Goal: Information Seeking & Learning: Learn about a topic

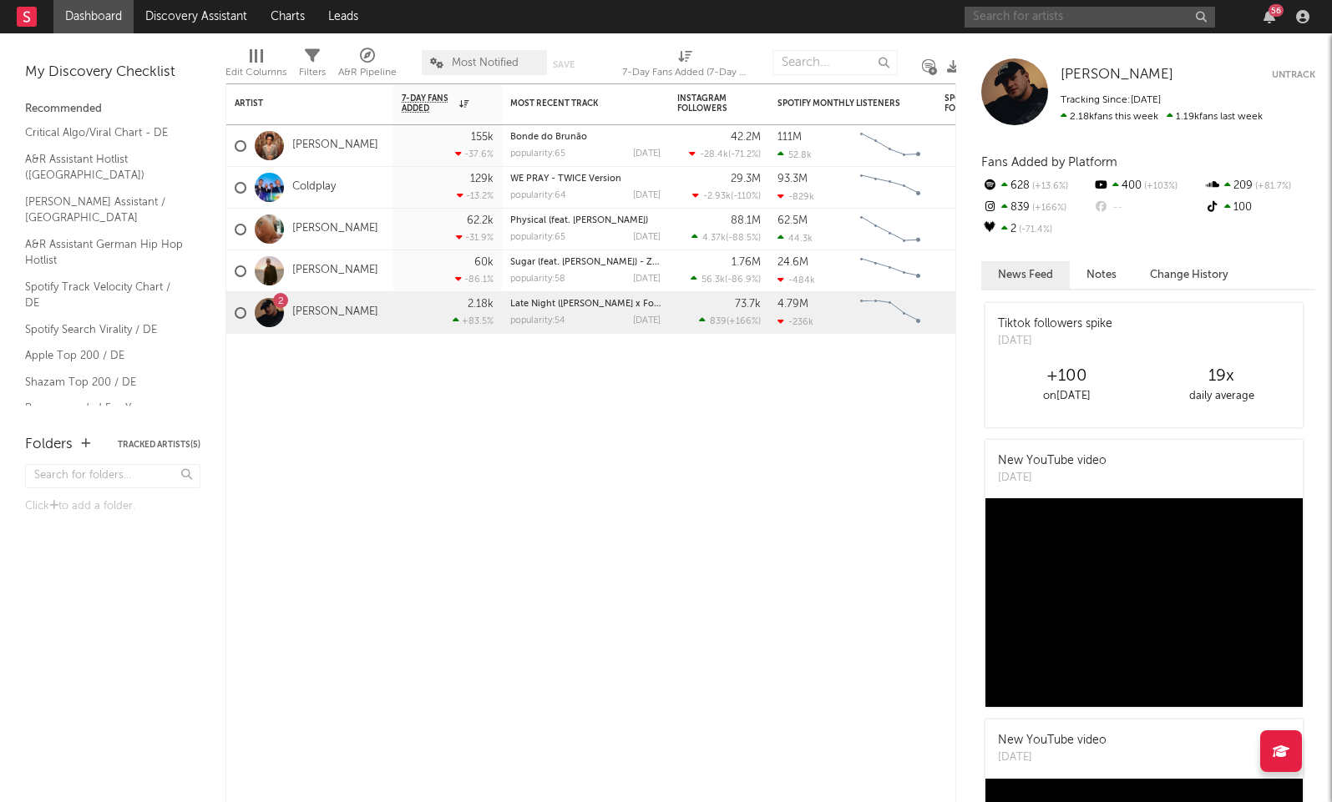
click at [1160, 13] on input "text" at bounding box center [1089, 17] width 250 height 21
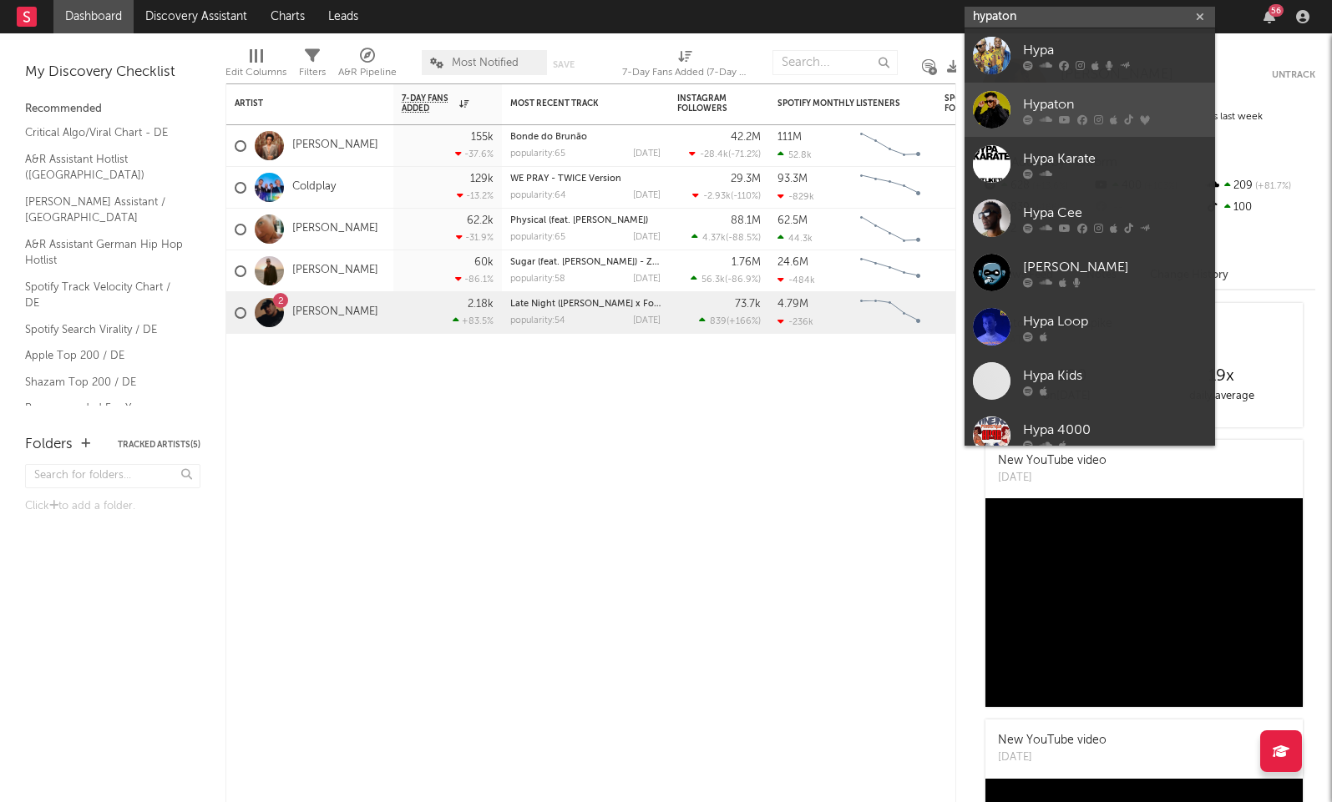
type input "hypaton"
click at [1089, 101] on div "Hypaton" at bounding box center [1115, 104] width 184 height 20
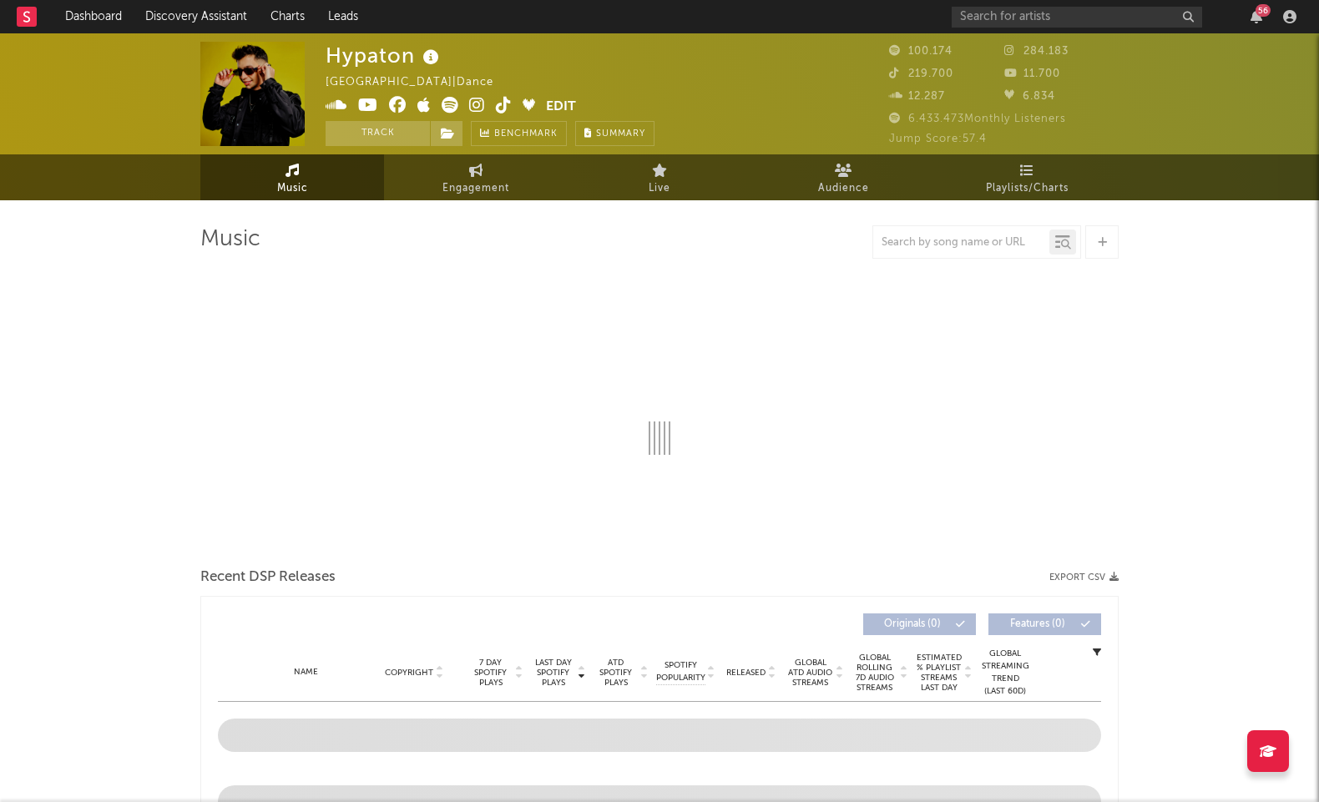
select select "6m"
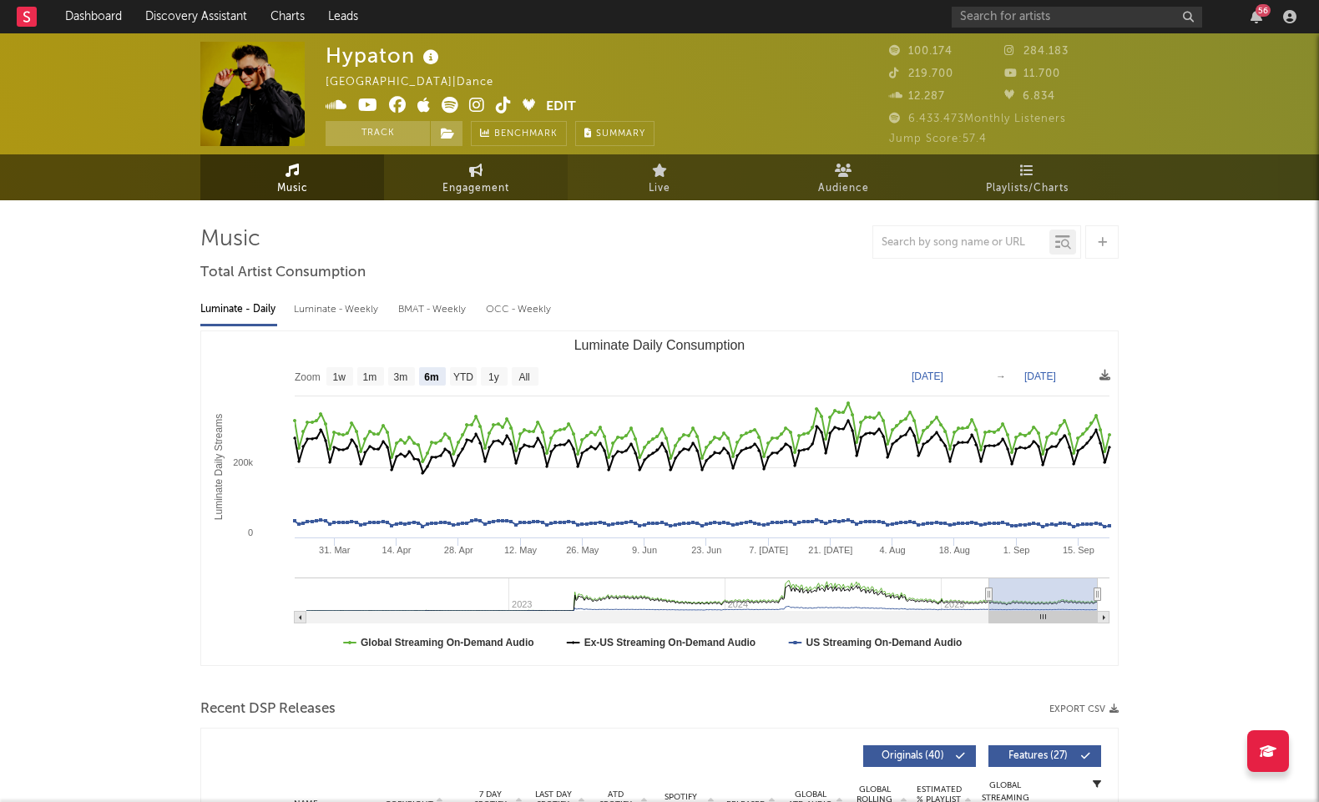
click at [443, 183] on span "Engagement" at bounding box center [475, 189] width 67 height 20
select select "1w"
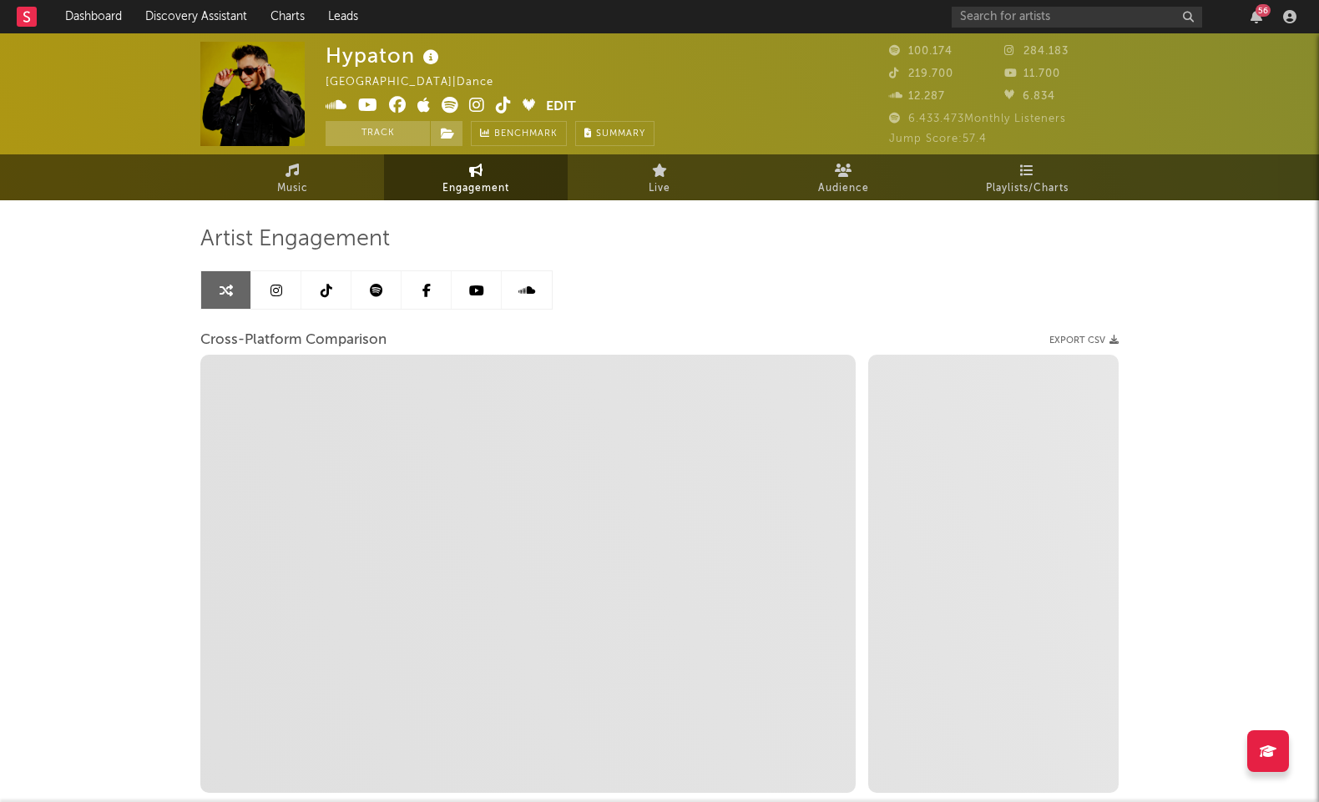
select select "1m"
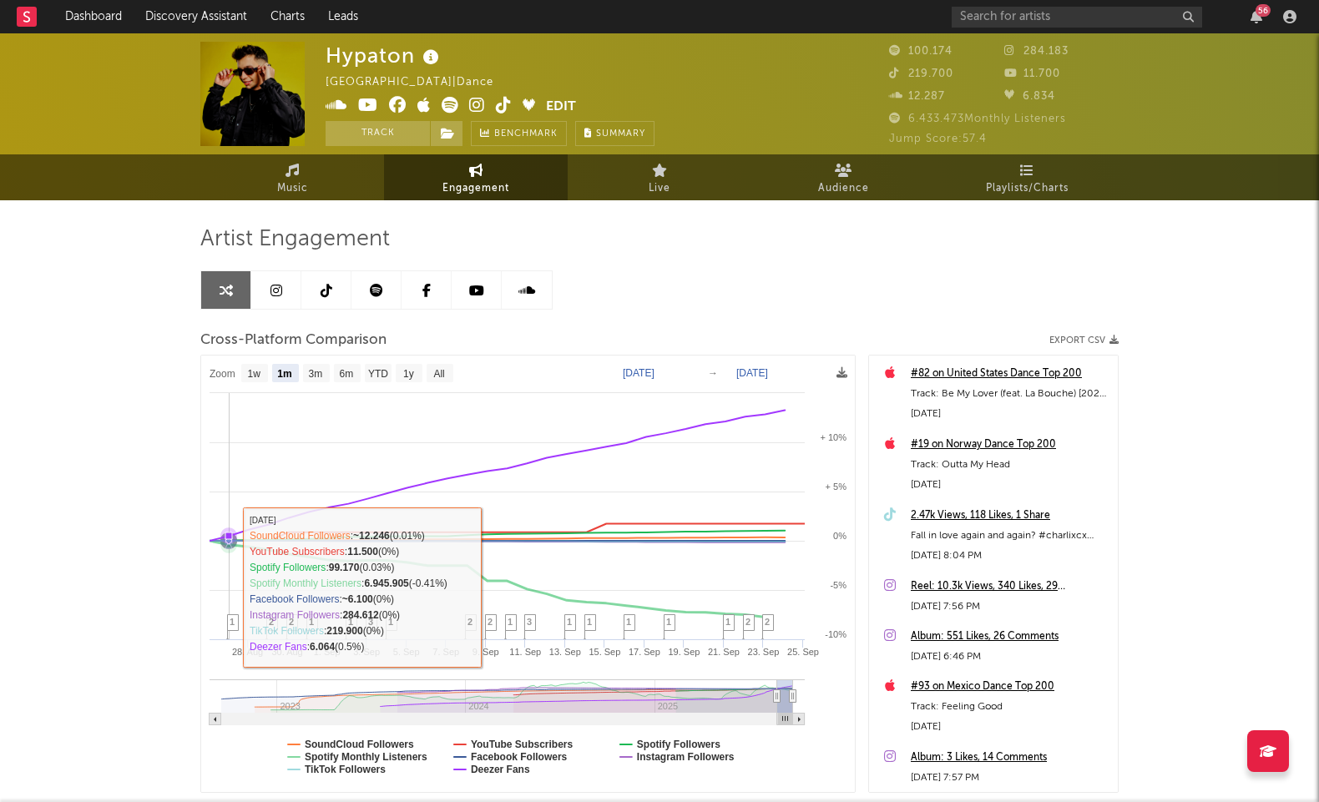
scroll to position [108, 0]
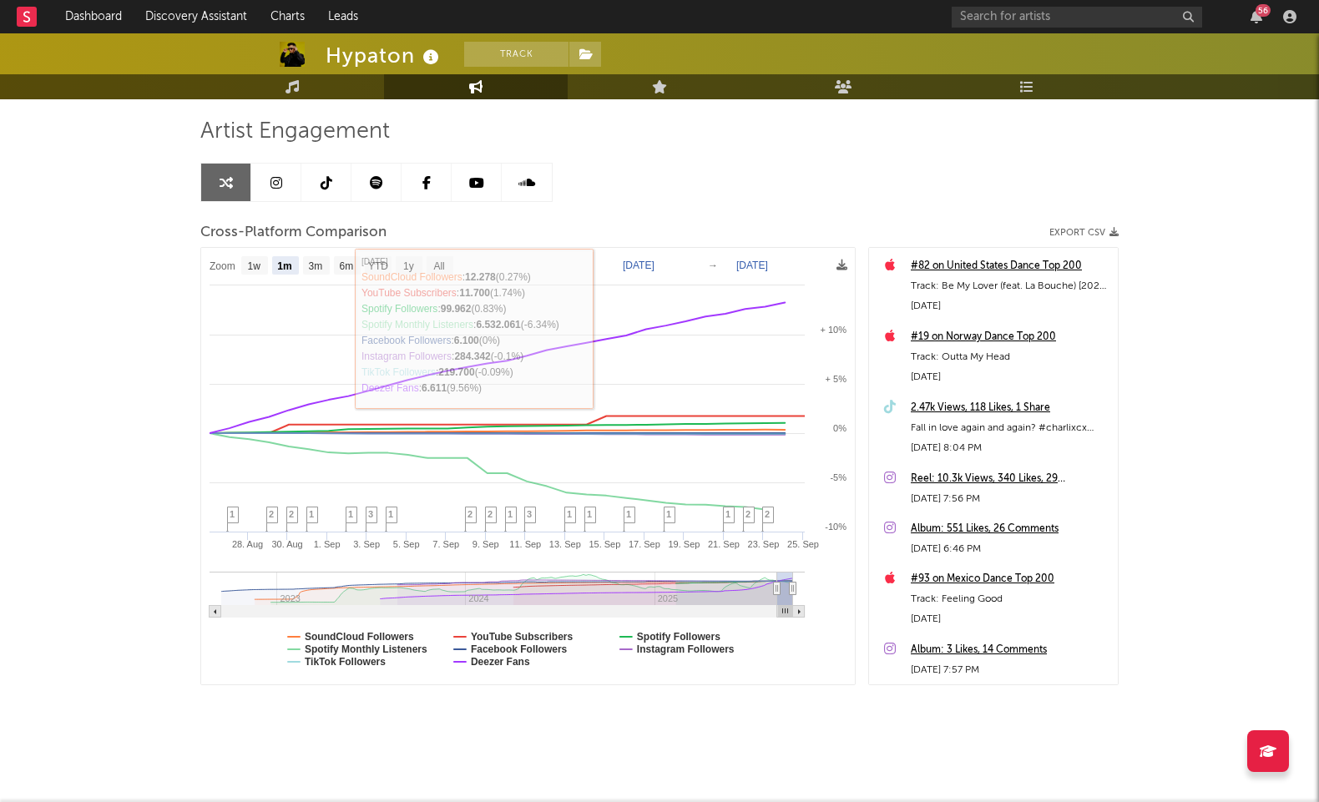
click at [333, 179] on link at bounding box center [326, 183] width 50 height 38
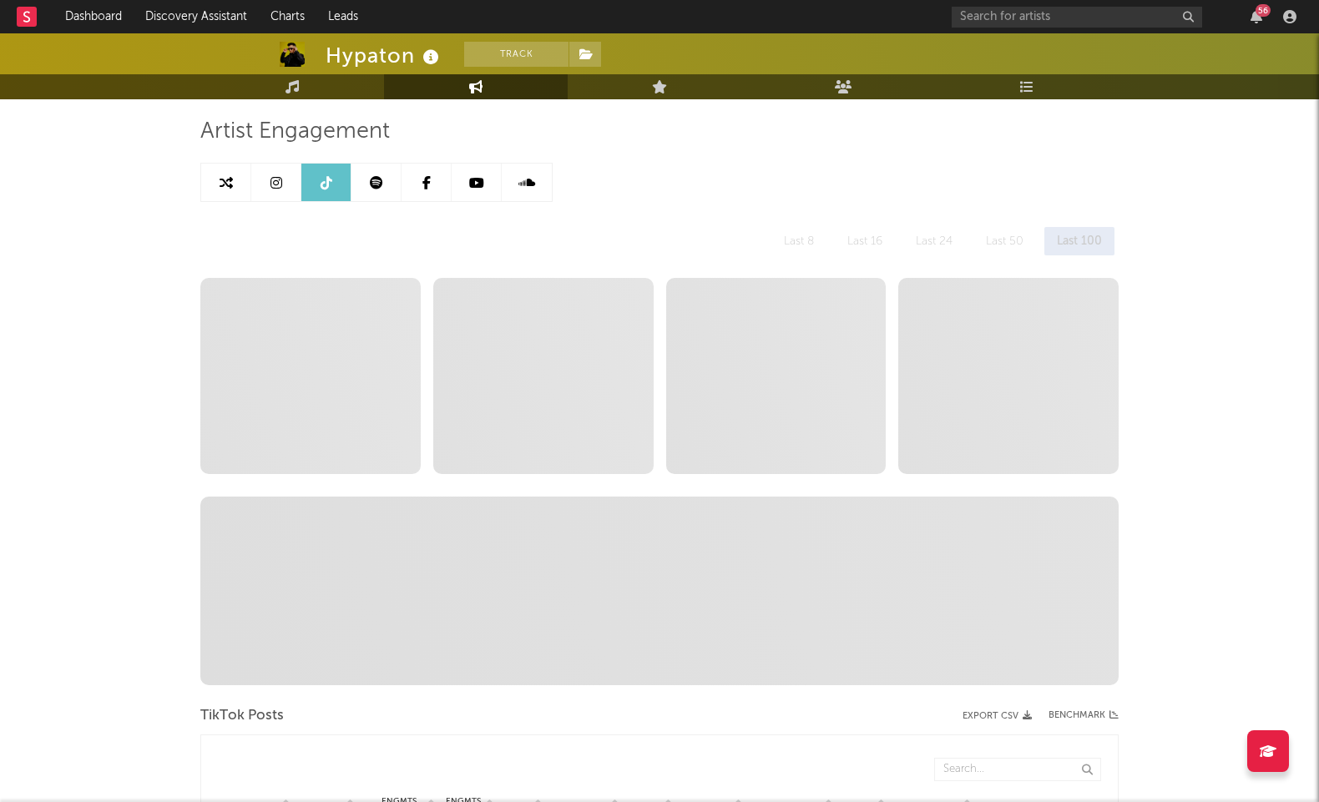
select select "6m"
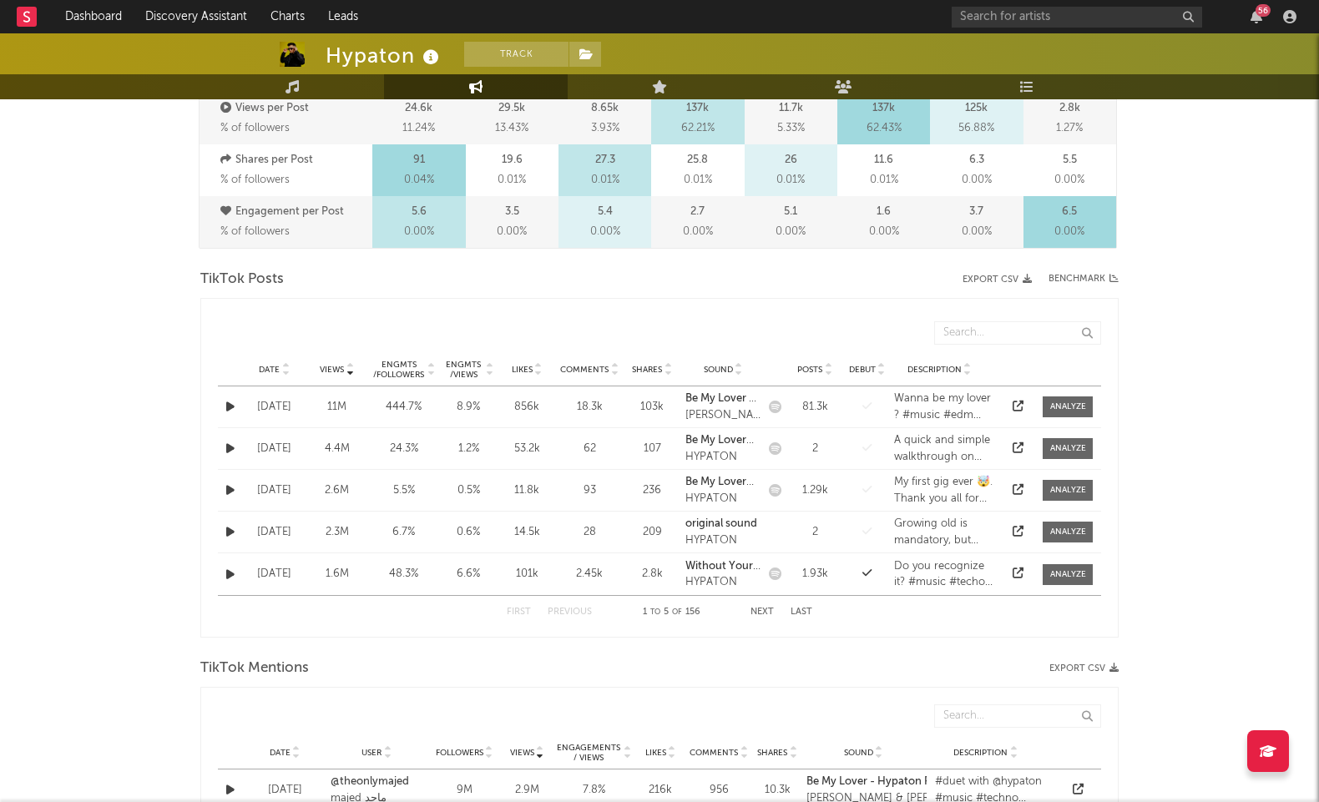
scroll to position [649, 0]
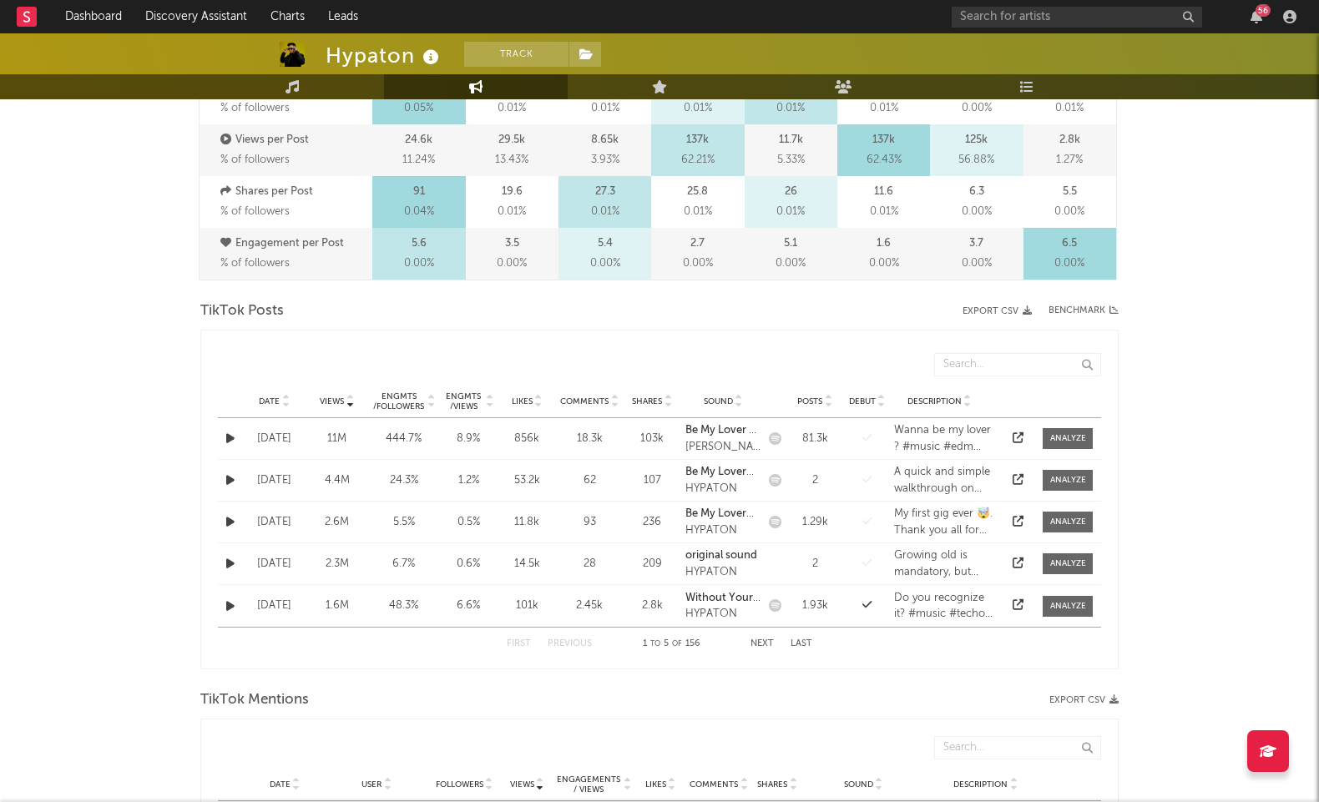
click at [334, 403] on span "Views" at bounding box center [332, 402] width 24 height 10
click at [265, 437] on div "[DATE]" at bounding box center [274, 439] width 54 height 17
click at [232, 437] on icon "button" at bounding box center [230, 438] width 8 height 11
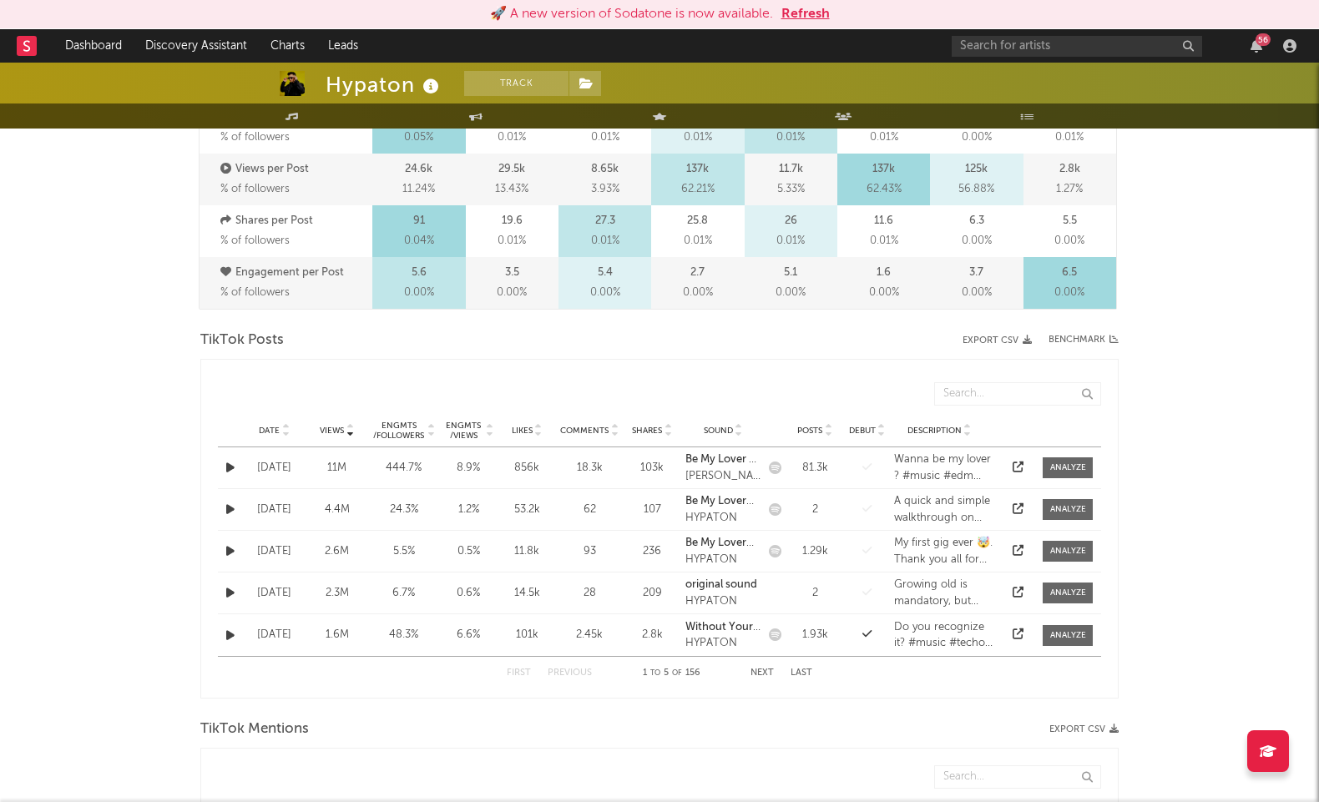
click at [226, 510] on icon "button" at bounding box center [230, 509] width 8 height 11
click at [346, 427] on icon at bounding box center [350, 427] width 8 height 7
click at [231, 467] on icon "button" at bounding box center [230, 467] width 8 height 11
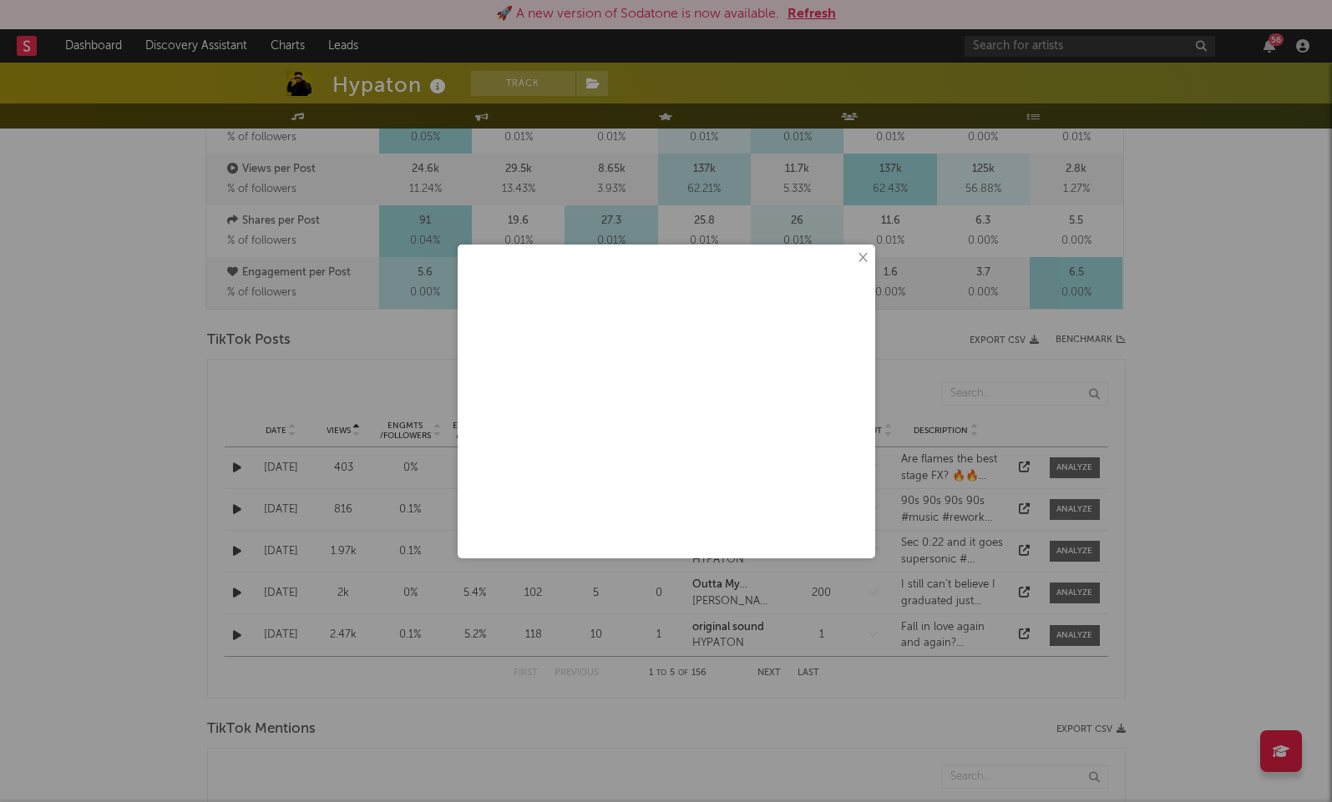
click at [869, 257] on button "×" at bounding box center [861, 258] width 18 height 18
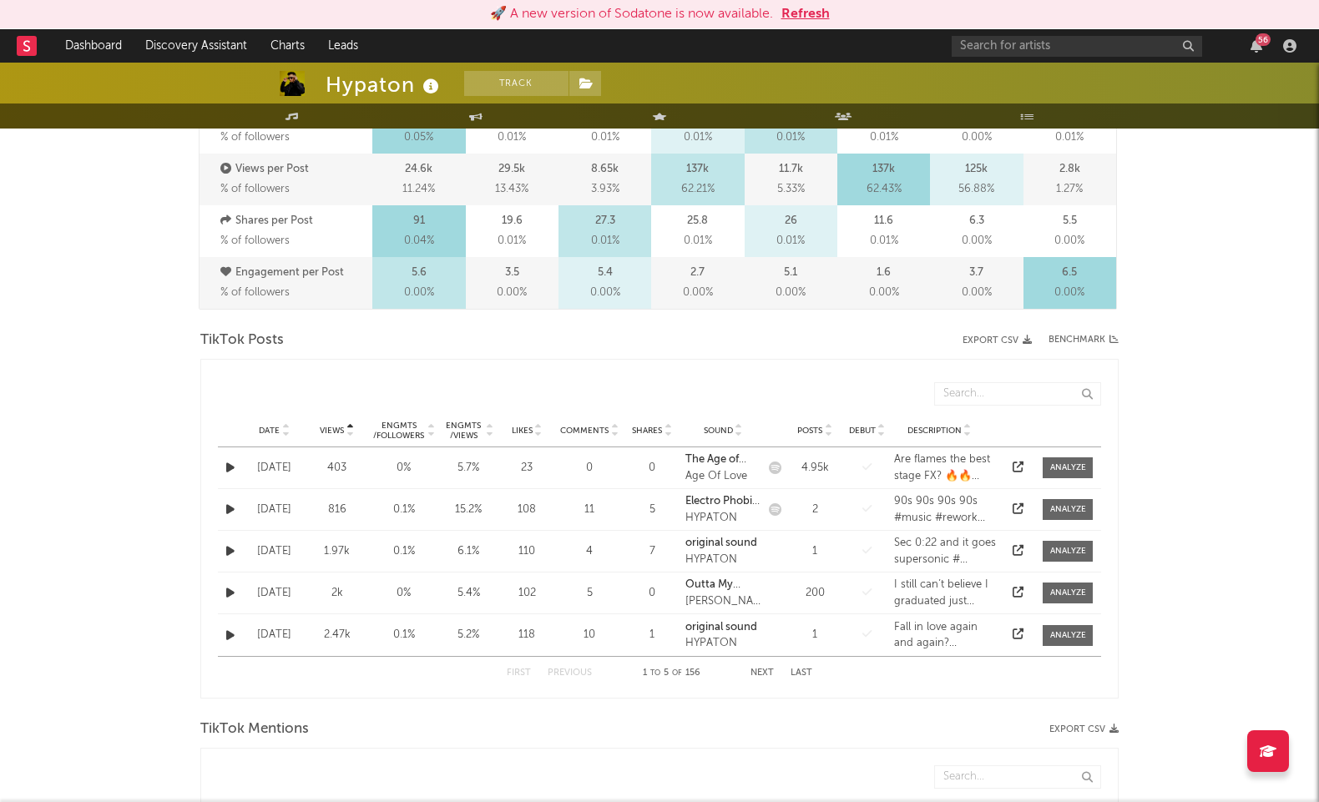
click at [230, 509] on icon "button" at bounding box center [230, 509] width 8 height 11
click at [232, 555] on icon "button" at bounding box center [230, 551] width 8 height 11
click at [234, 595] on icon "button" at bounding box center [230, 593] width 8 height 11
click at [231, 599] on button "button" at bounding box center [230, 593] width 17 height 19
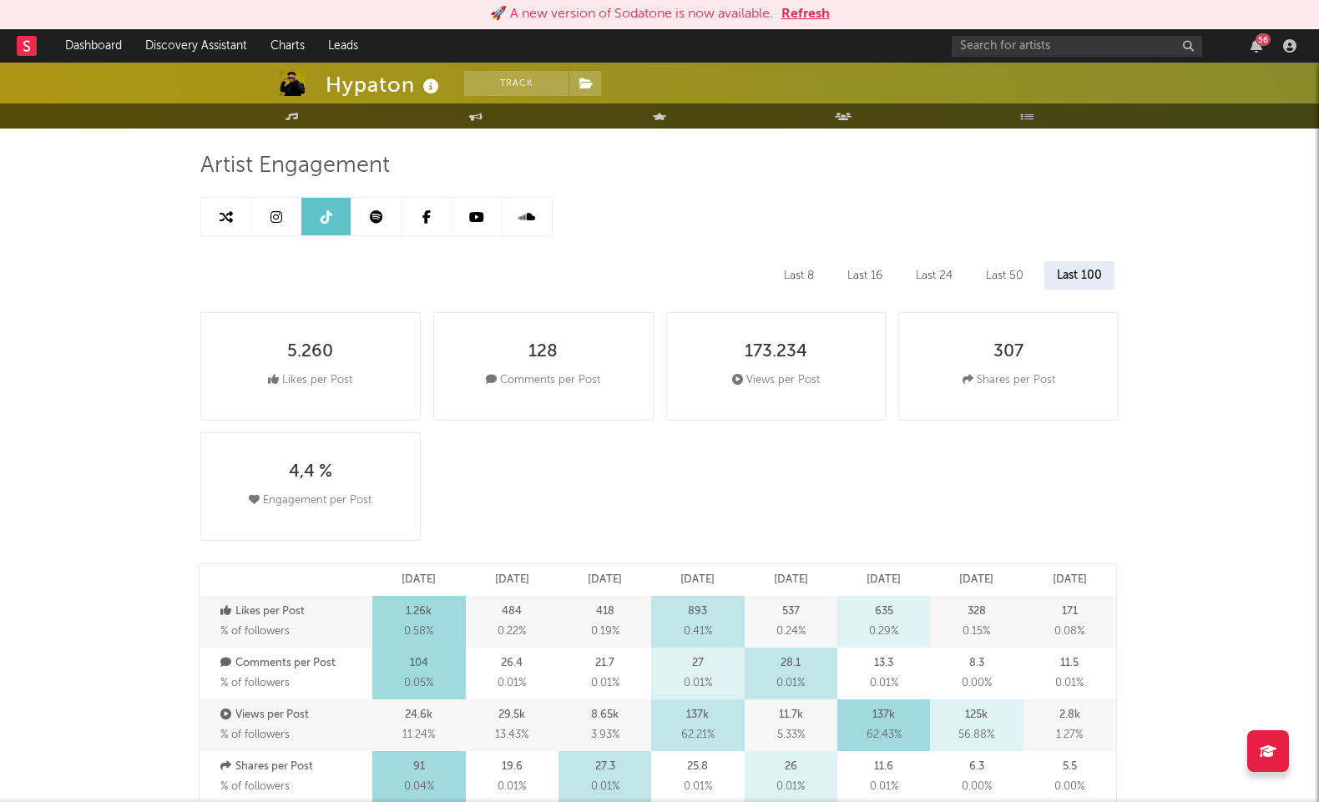
scroll to position [0, 0]
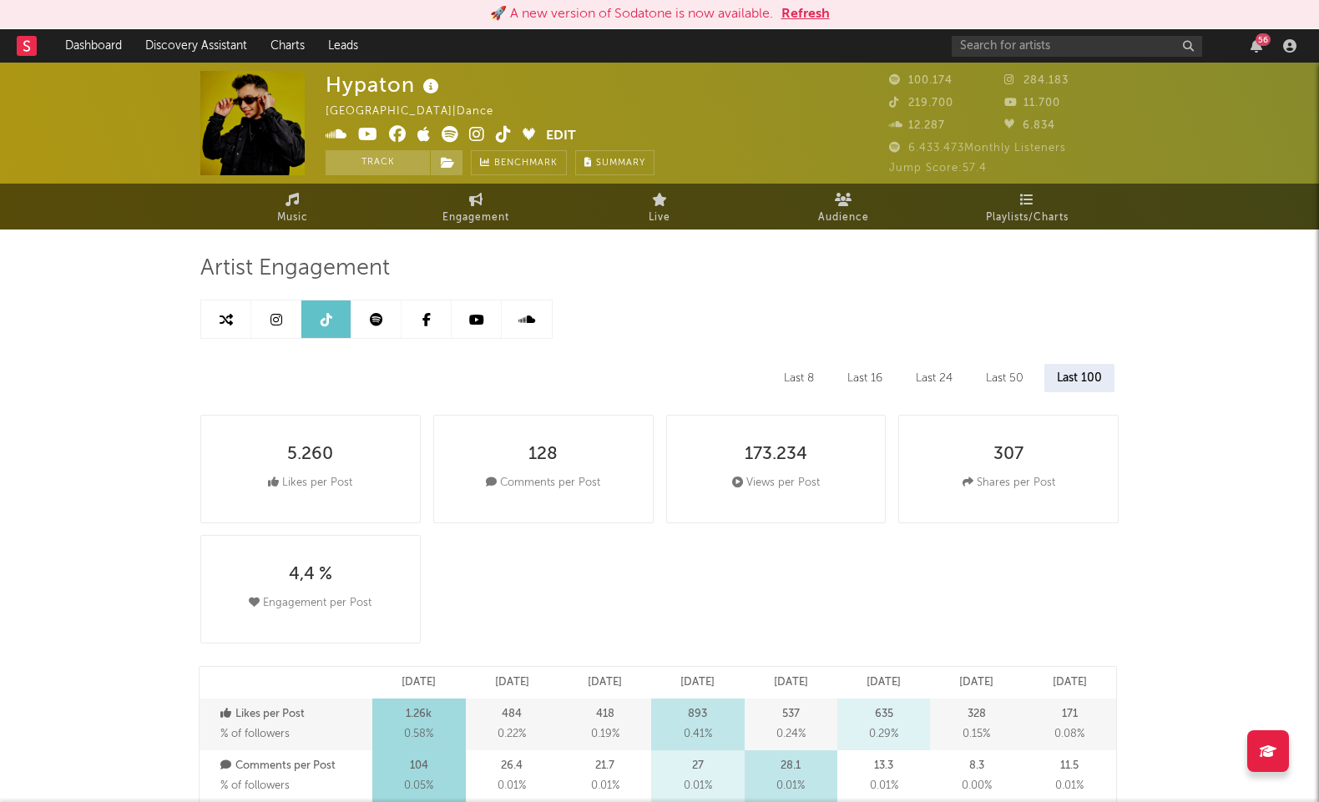
click at [486, 309] on link at bounding box center [477, 320] width 50 height 38
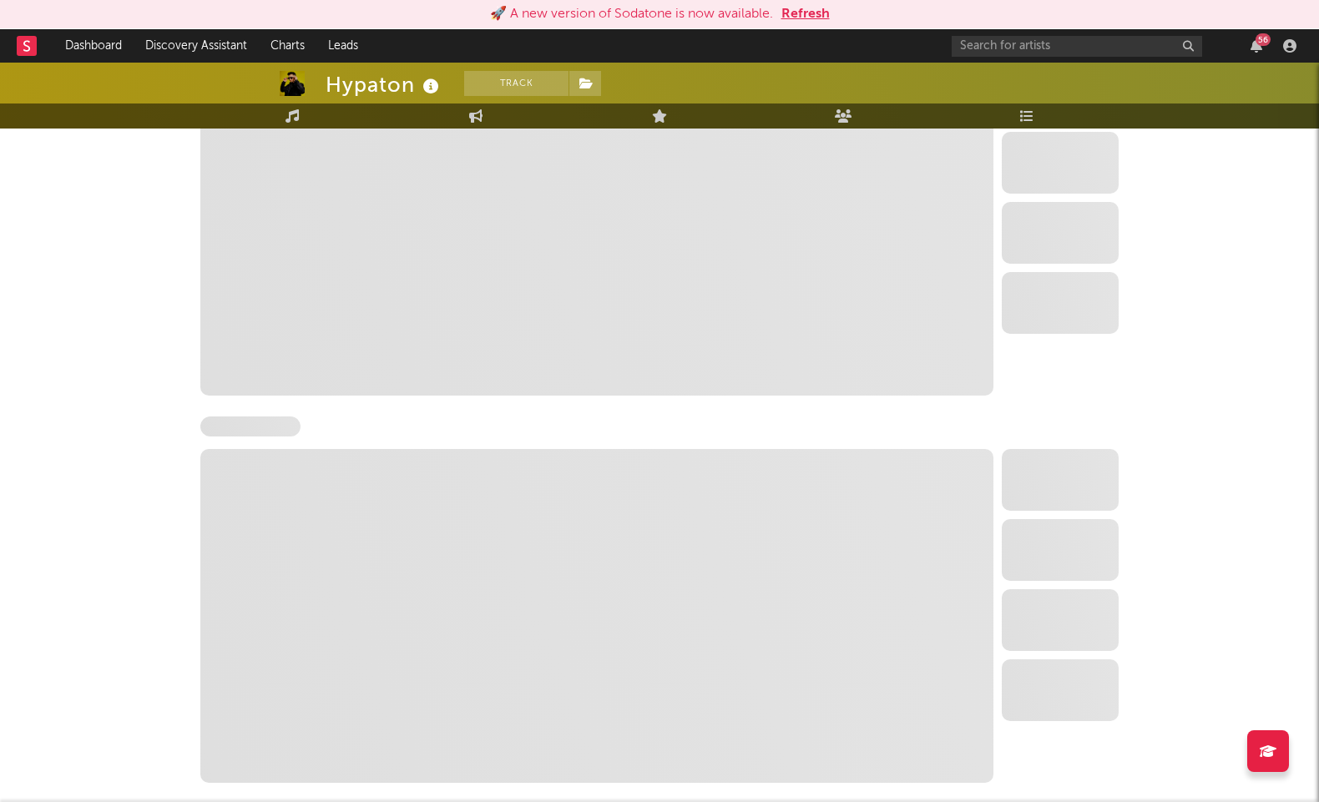
select select "6m"
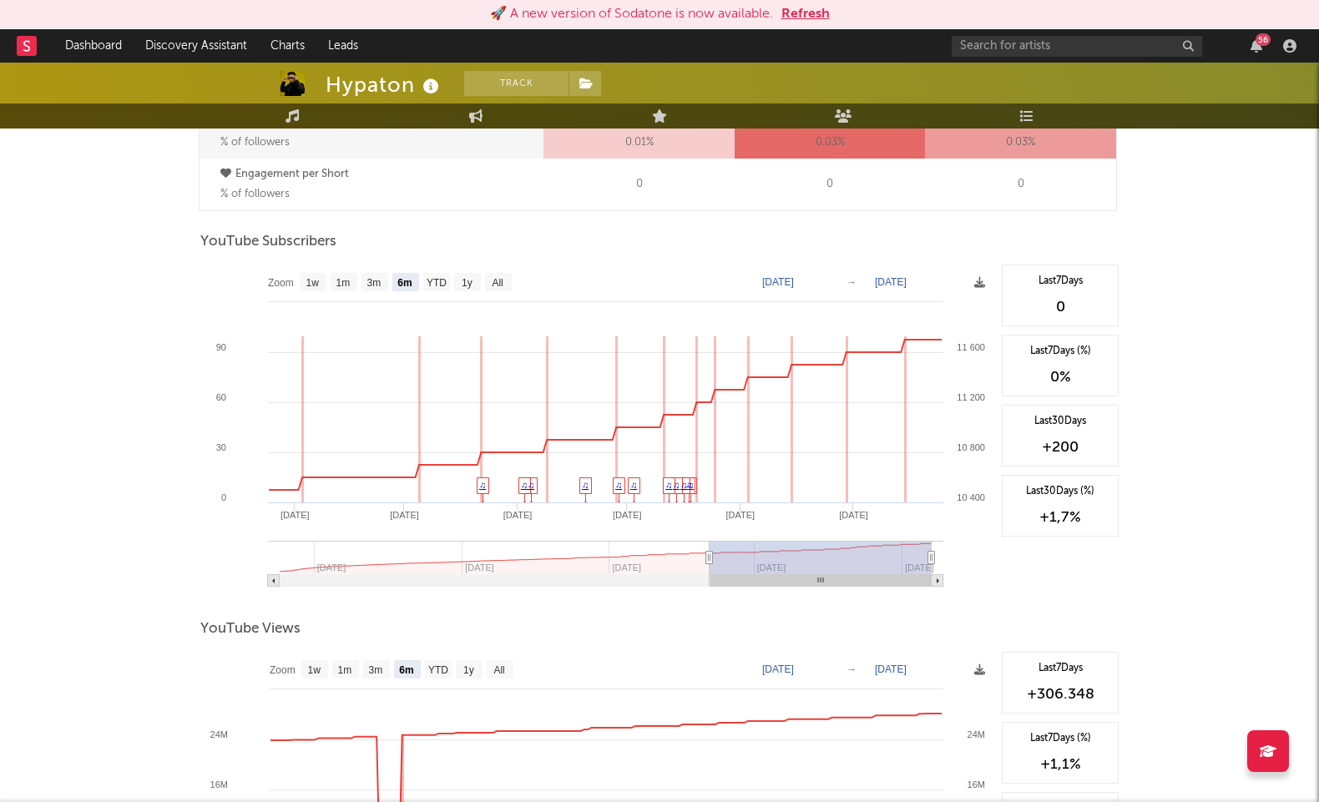
scroll to position [1284, 0]
click at [442, 281] on text "YTD" at bounding box center [437, 285] width 20 height 12
select select "YTD"
type input "[DATE]"
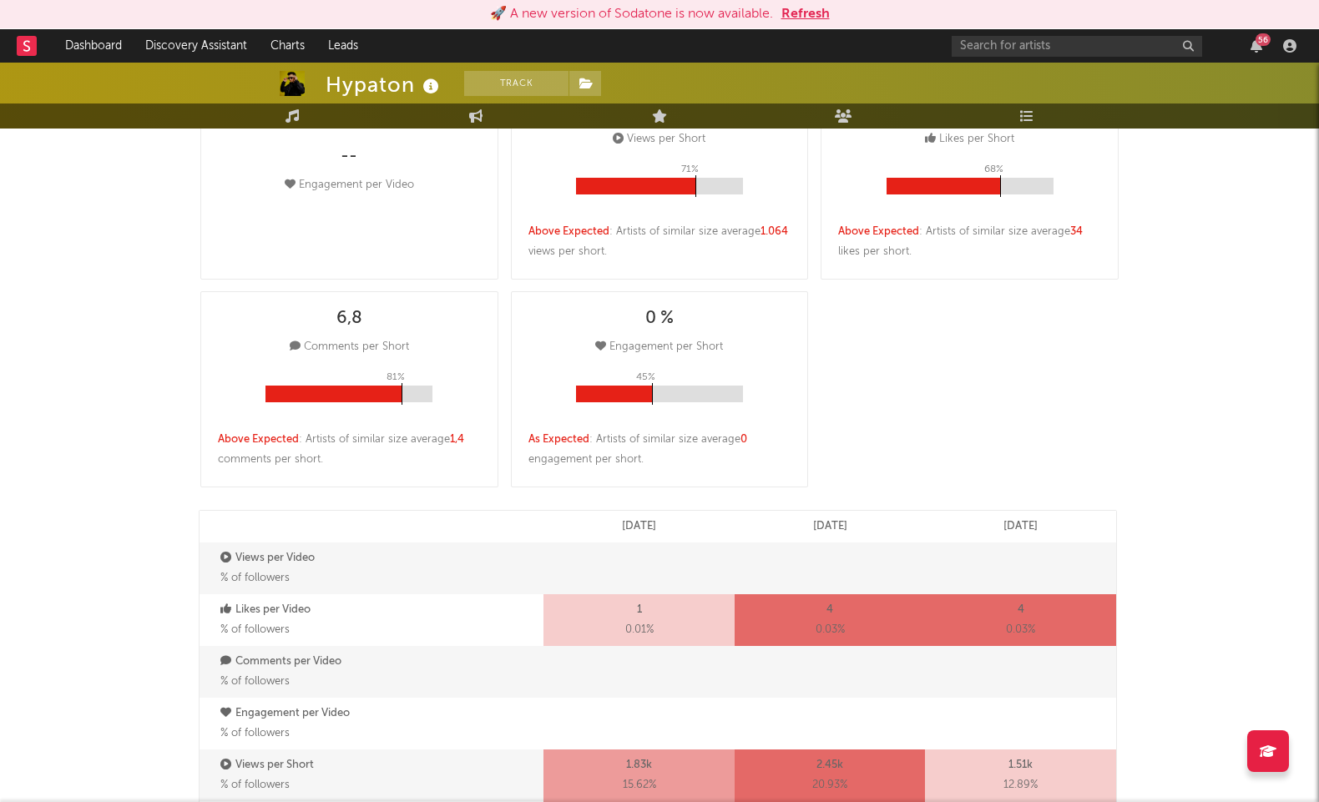
scroll to position [0, 0]
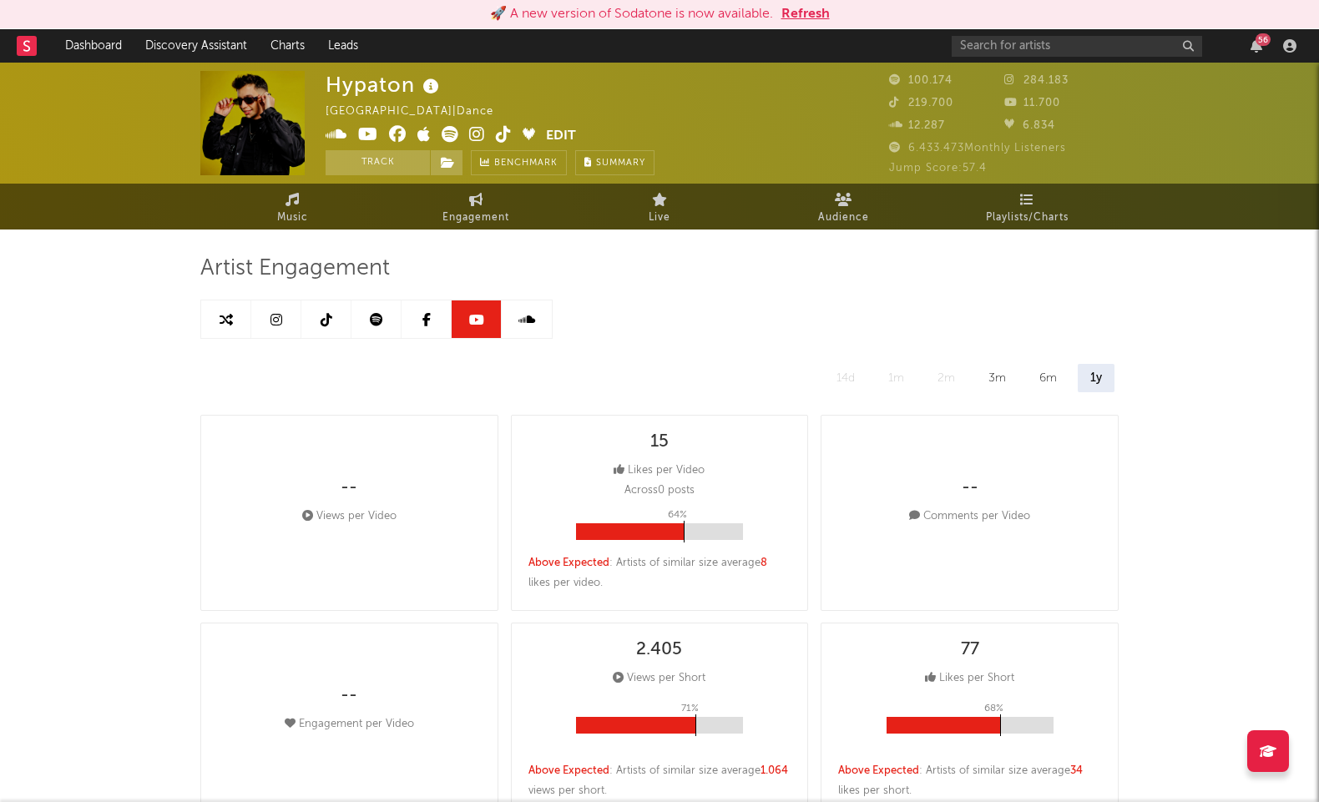
click at [340, 320] on link at bounding box center [326, 320] width 50 height 38
select select "6m"
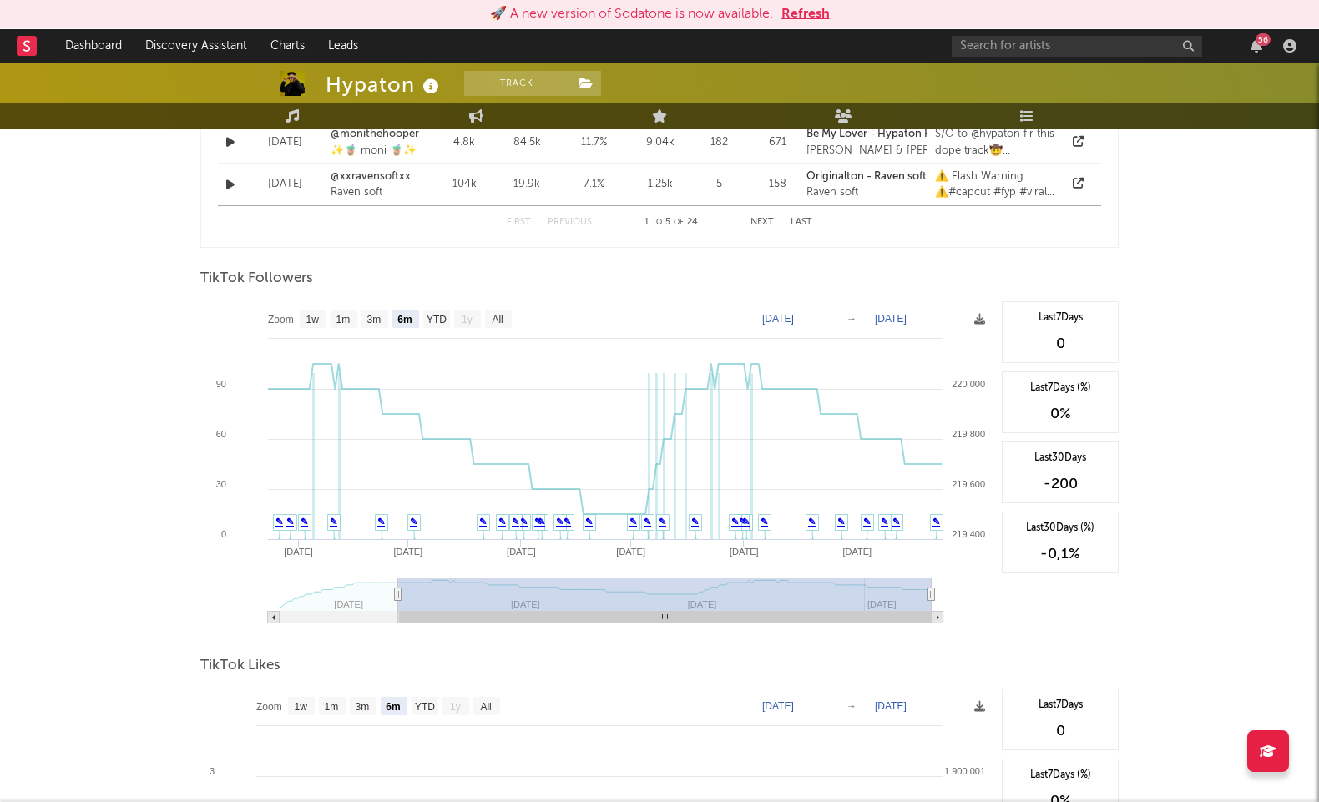
scroll to position [1473, 0]
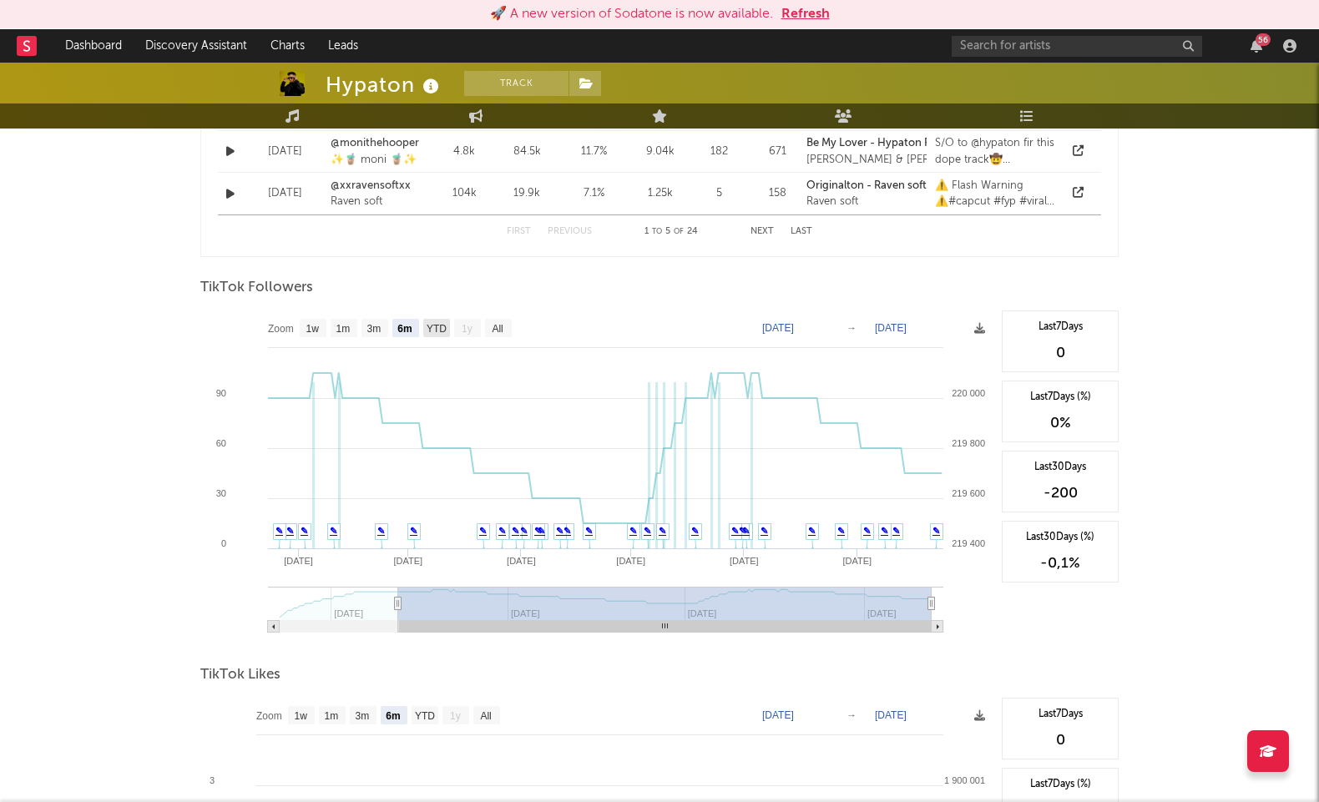
click at [439, 325] on text "YTD" at bounding box center [437, 329] width 20 height 12
select select "YTD"
type input "2025-02-11"
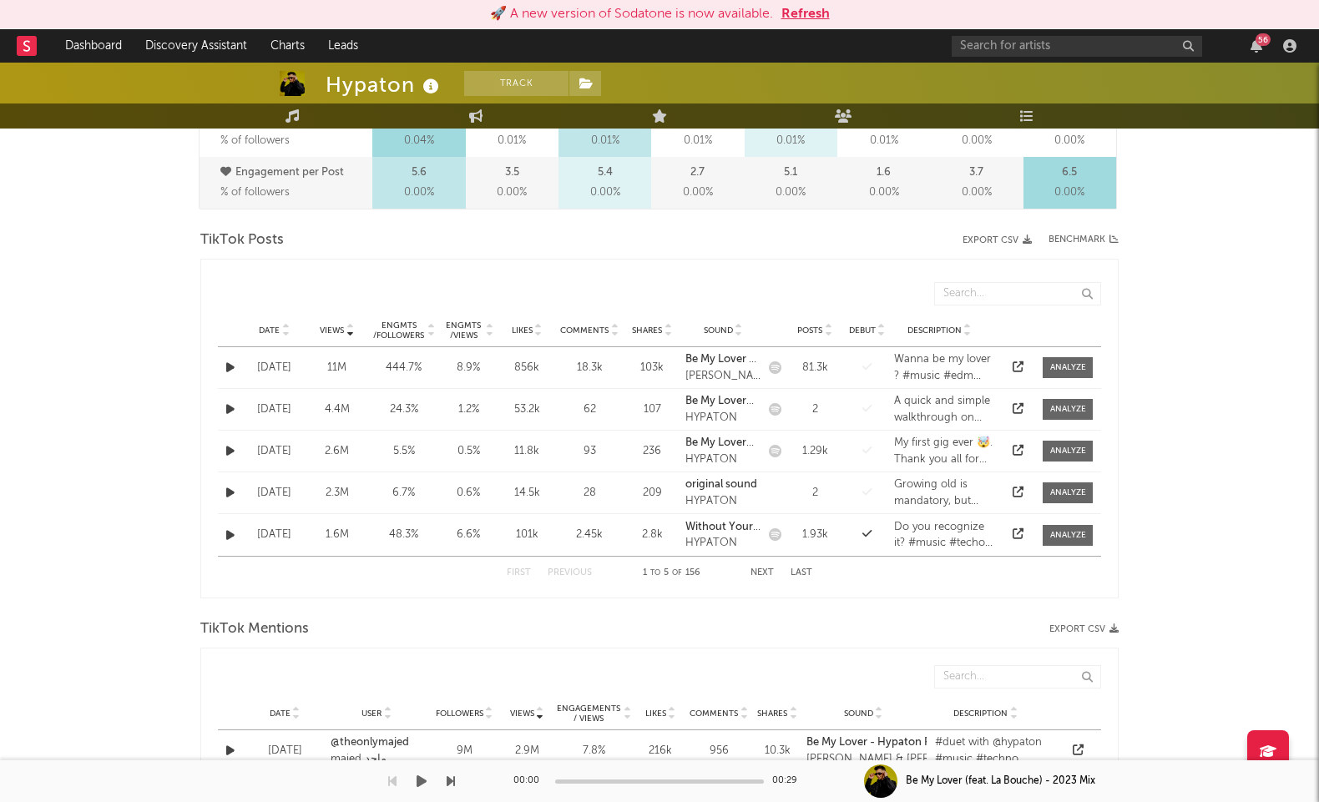
scroll to position [0, 0]
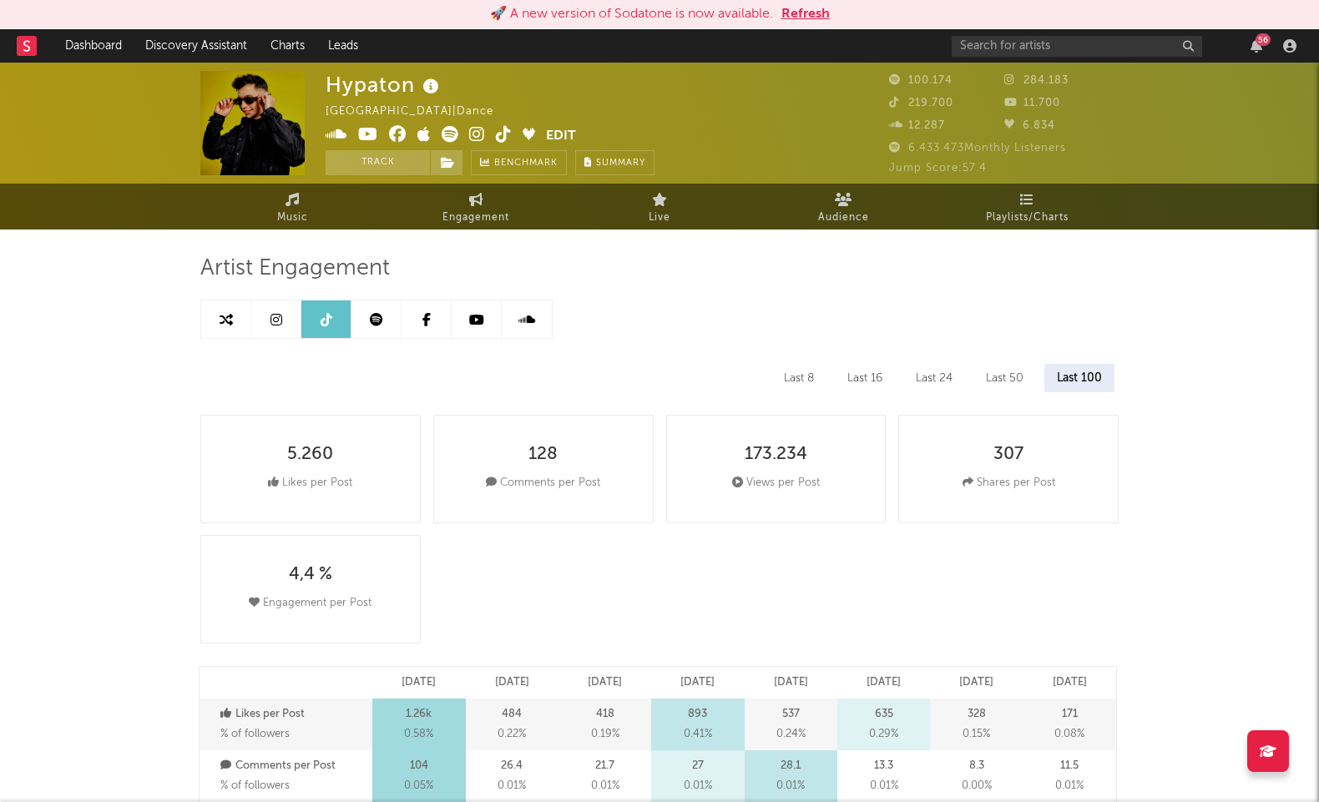
click at [279, 324] on icon at bounding box center [276, 319] width 12 height 13
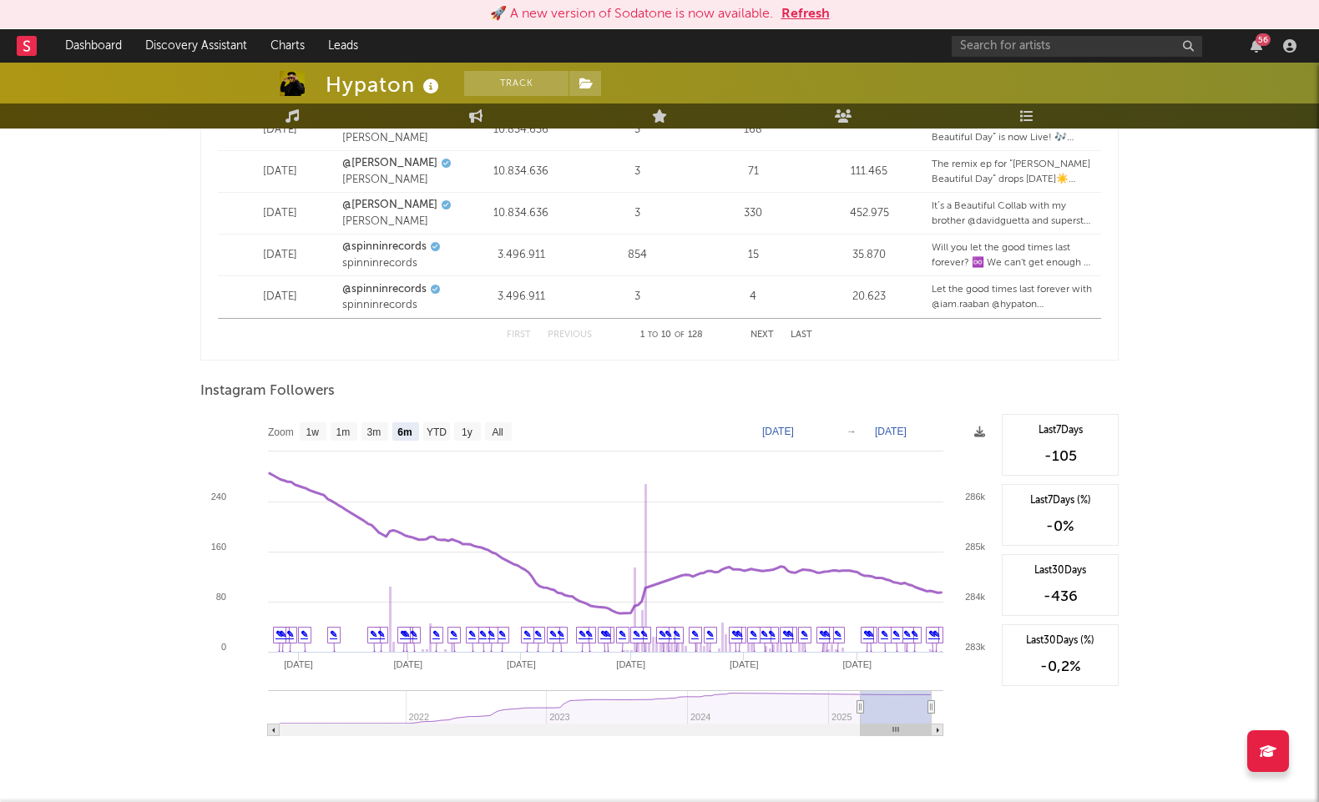
scroll to position [2397, 0]
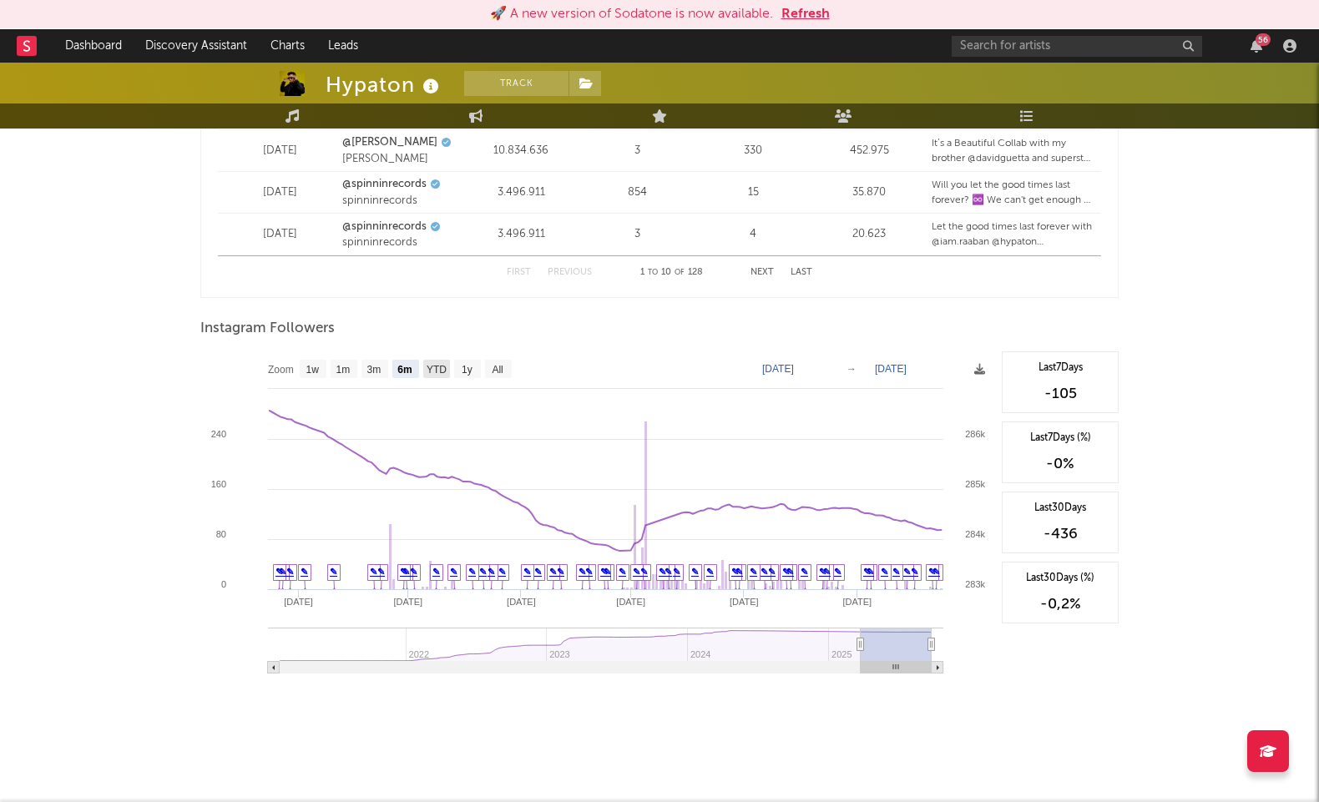
click at [433, 372] on text "YTD" at bounding box center [437, 370] width 20 height 12
select select "YTD"
type input "[DATE]"
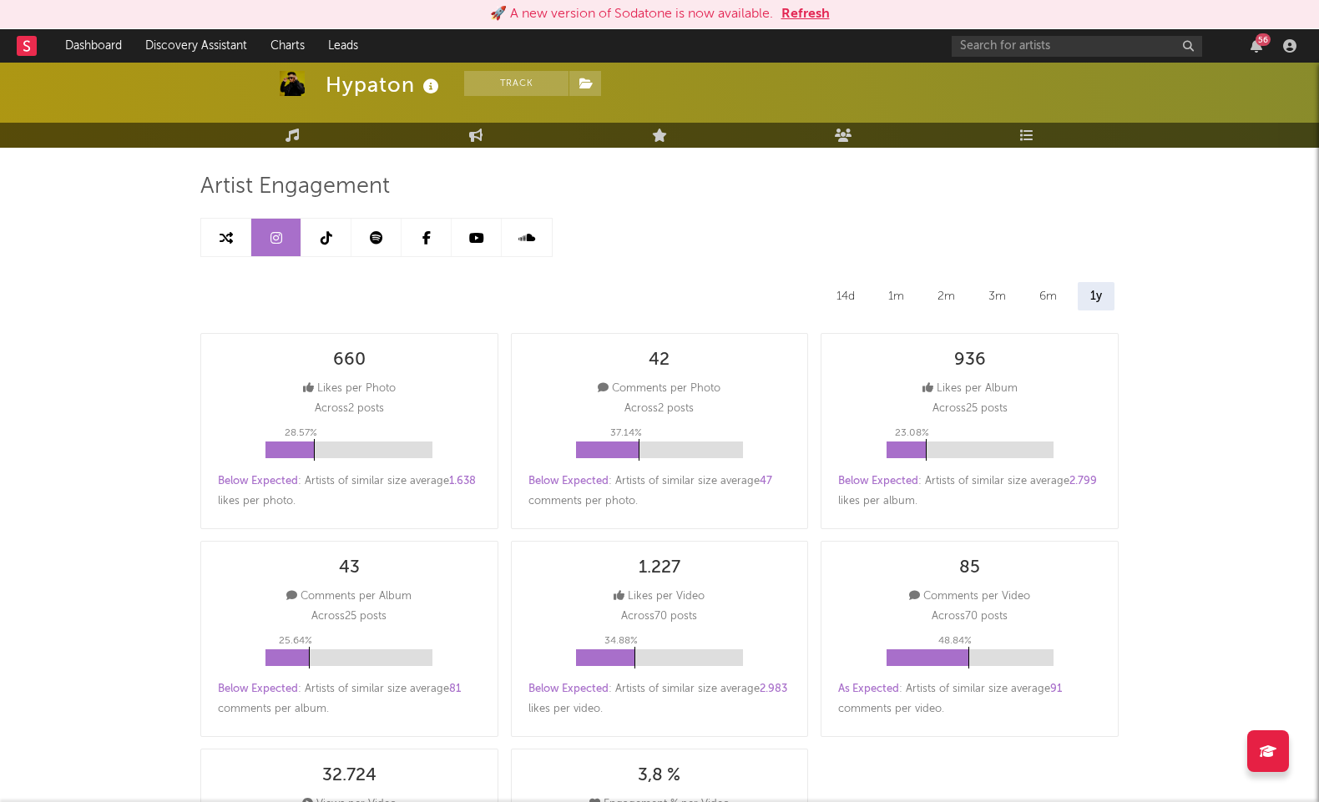
scroll to position [0, 0]
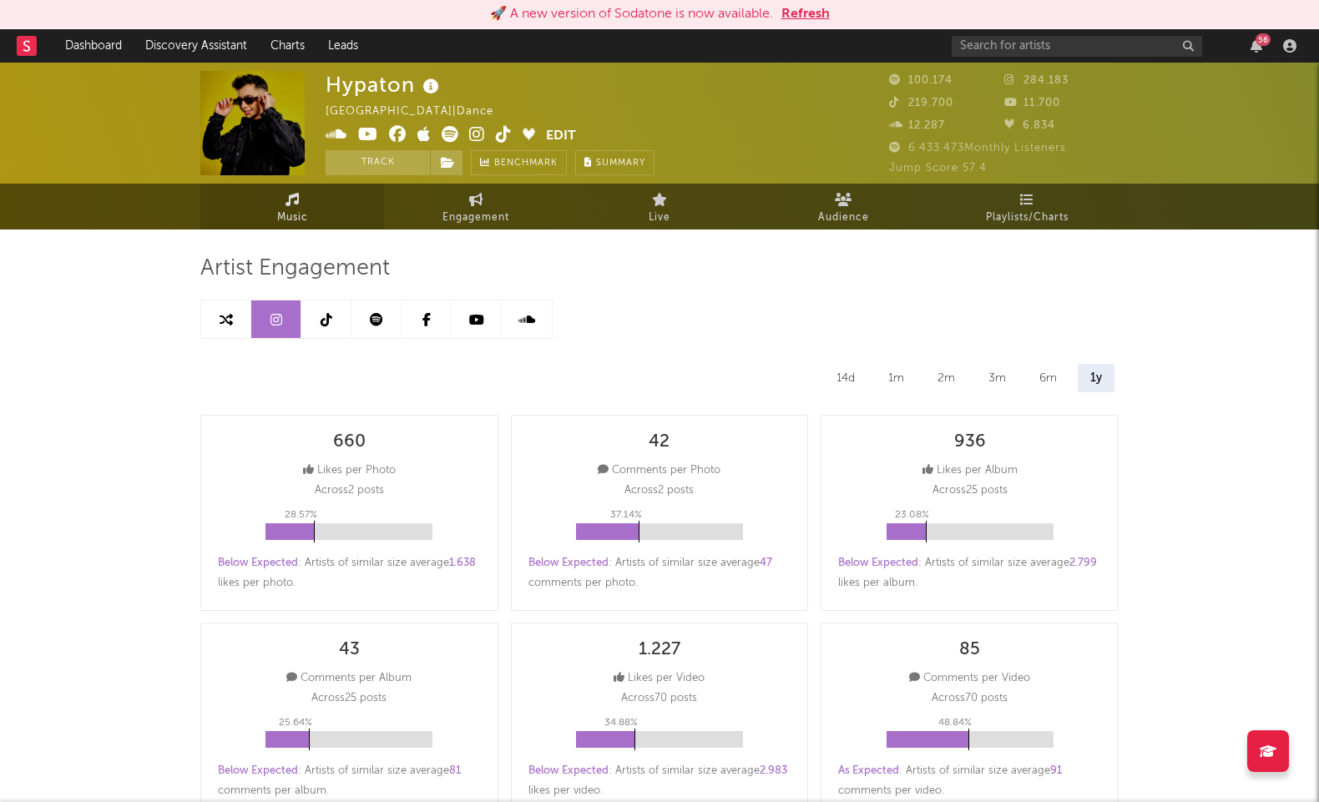
click at [305, 205] on link "Music" at bounding box center [292, 207] width 184 height 46
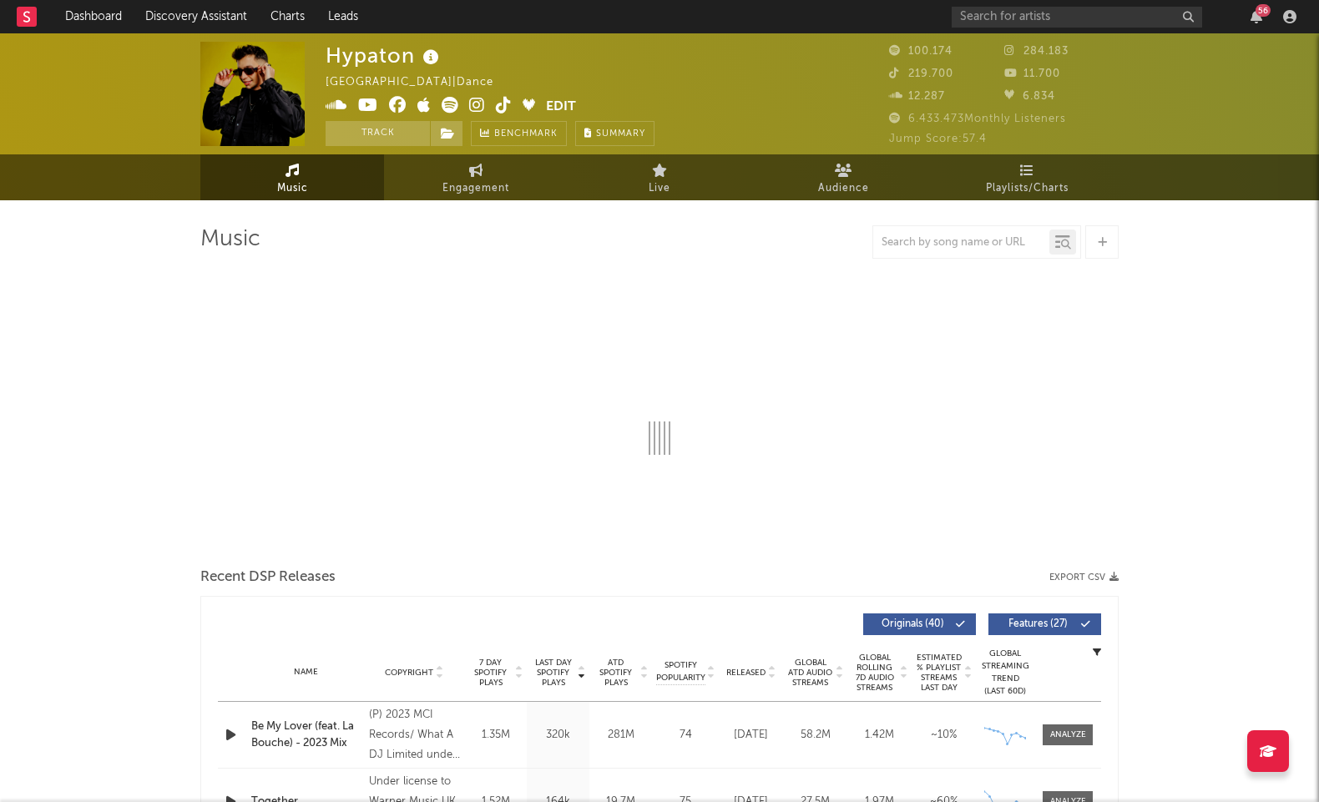
select select "6m"
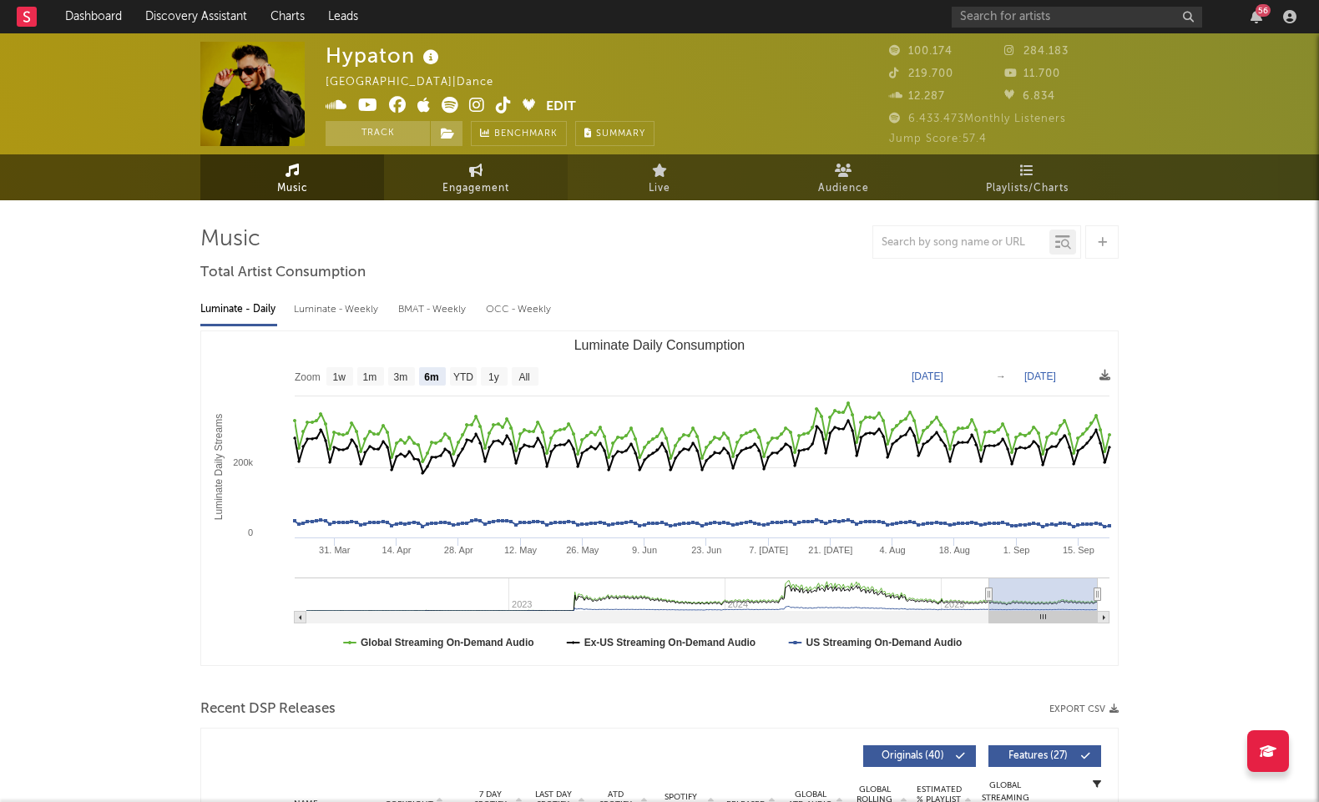
click at [493, 185] on span "Engagement" at bounding box center [475, 189] width 67 height 20
select select "1w"
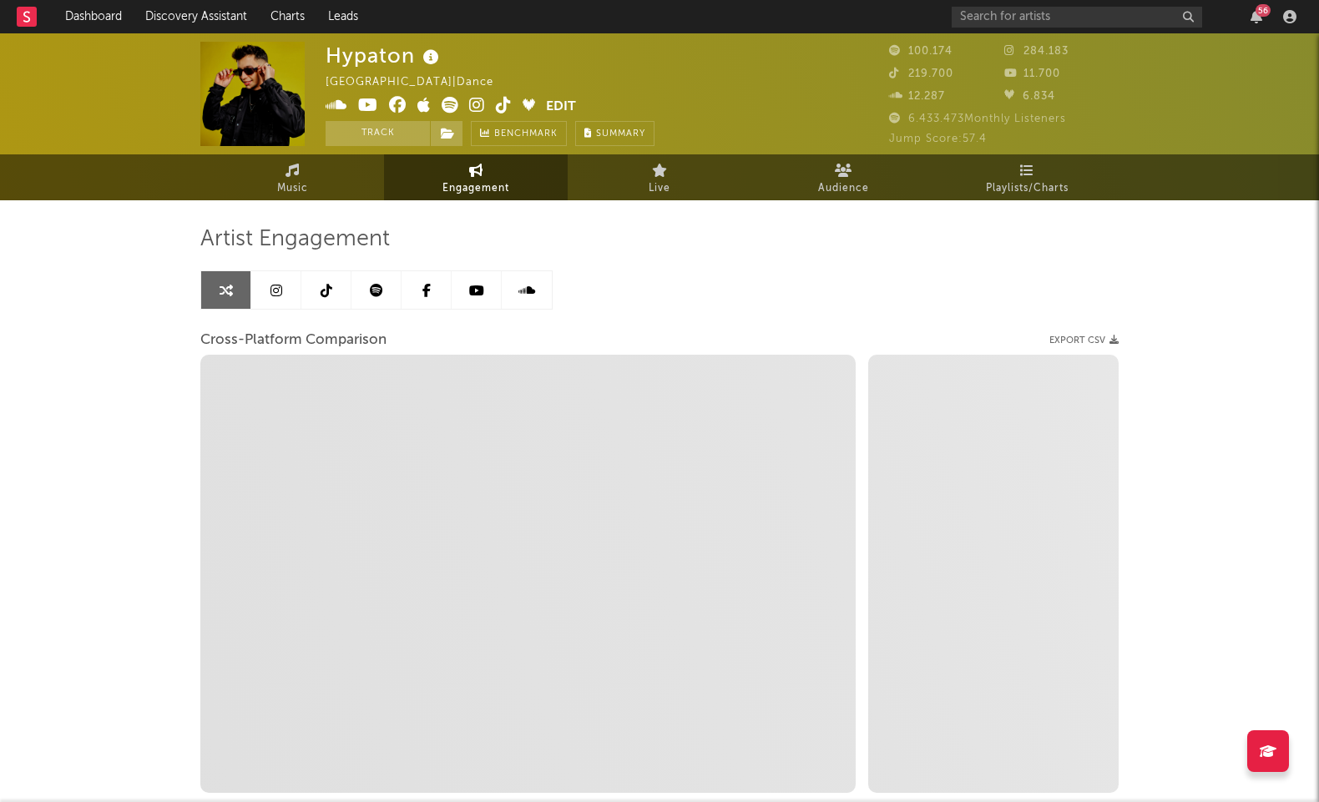
click at [329, 300] on link at bounding box center [326, 290] width 50 height 38
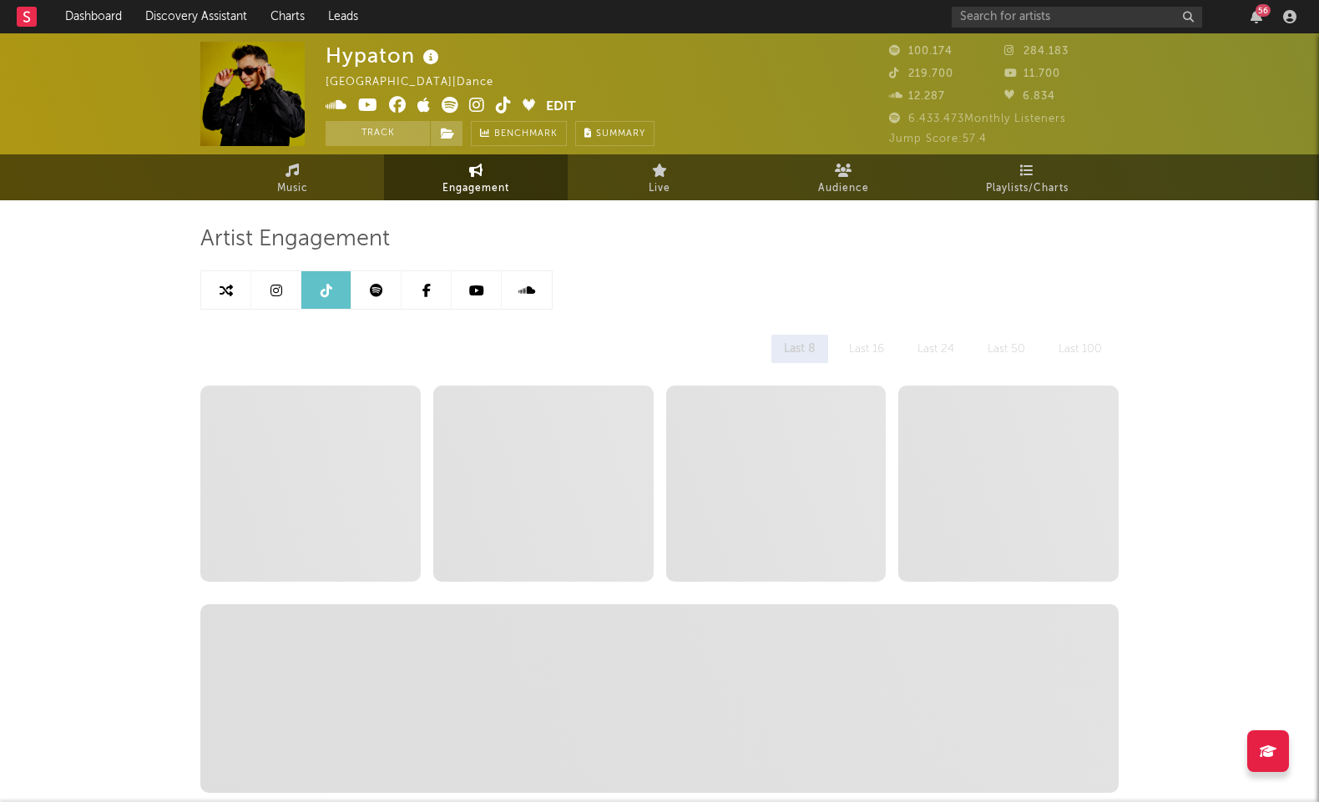
select select "6m"
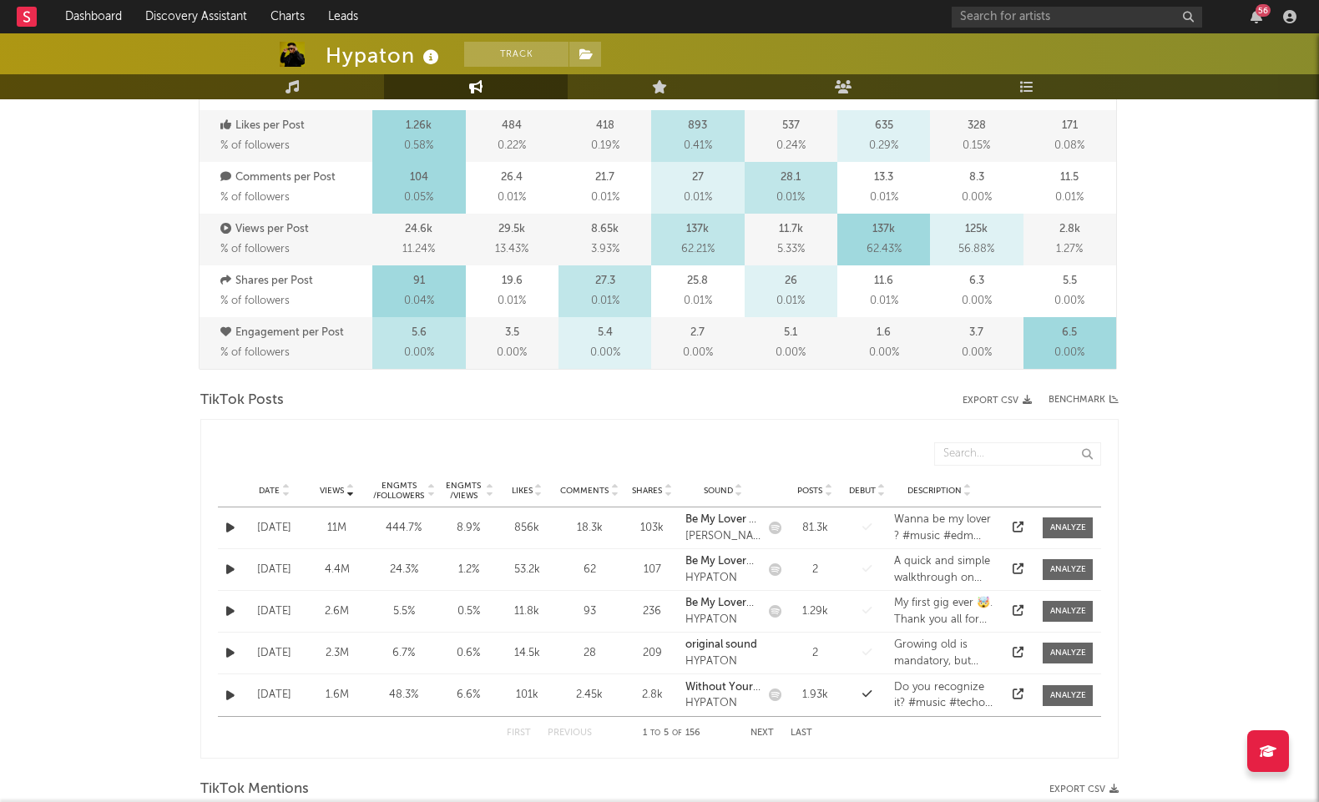
scroll to position [532, 0]
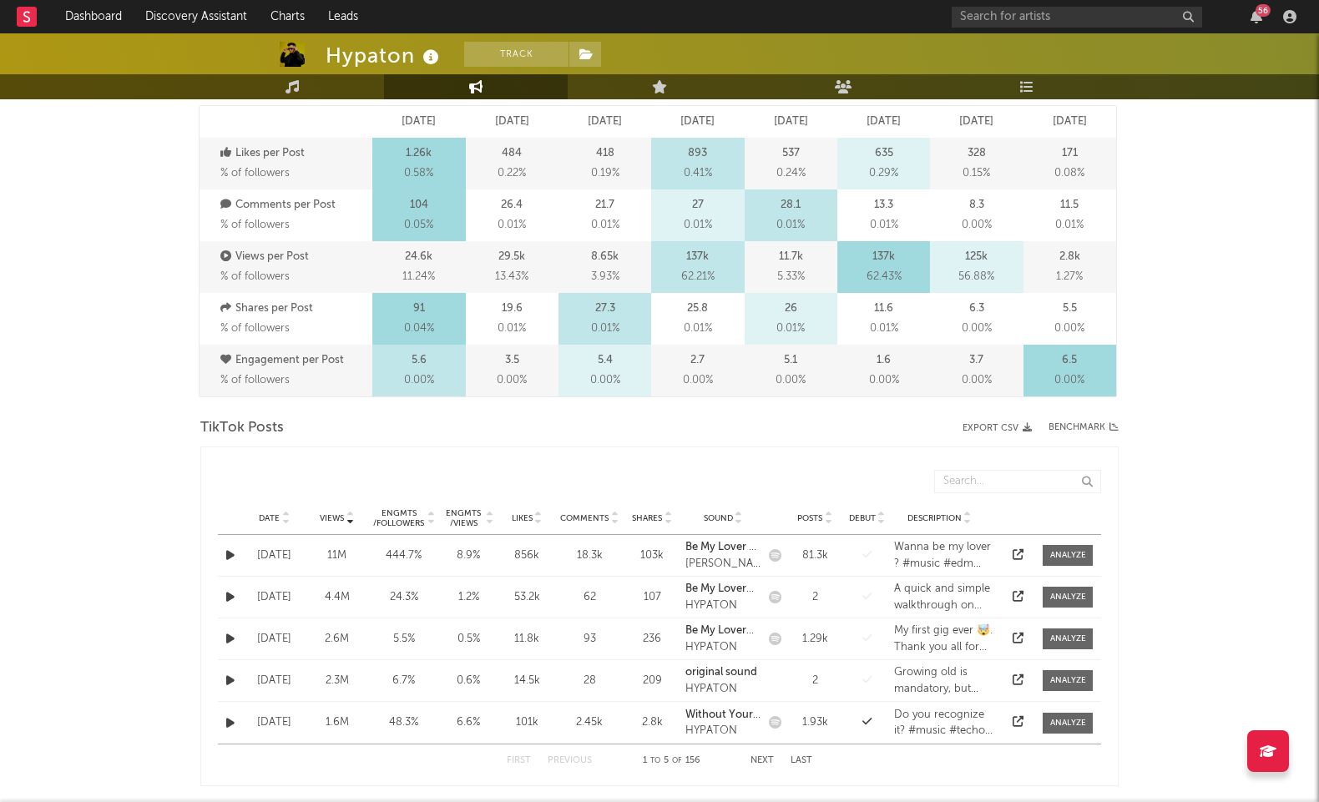
click at [583, 517] on span "Comments" at bounding box center [584, 518] width 48 height 10
click at [238, 597] on button "button" at bounding box center [230, 597] width 17 height 19
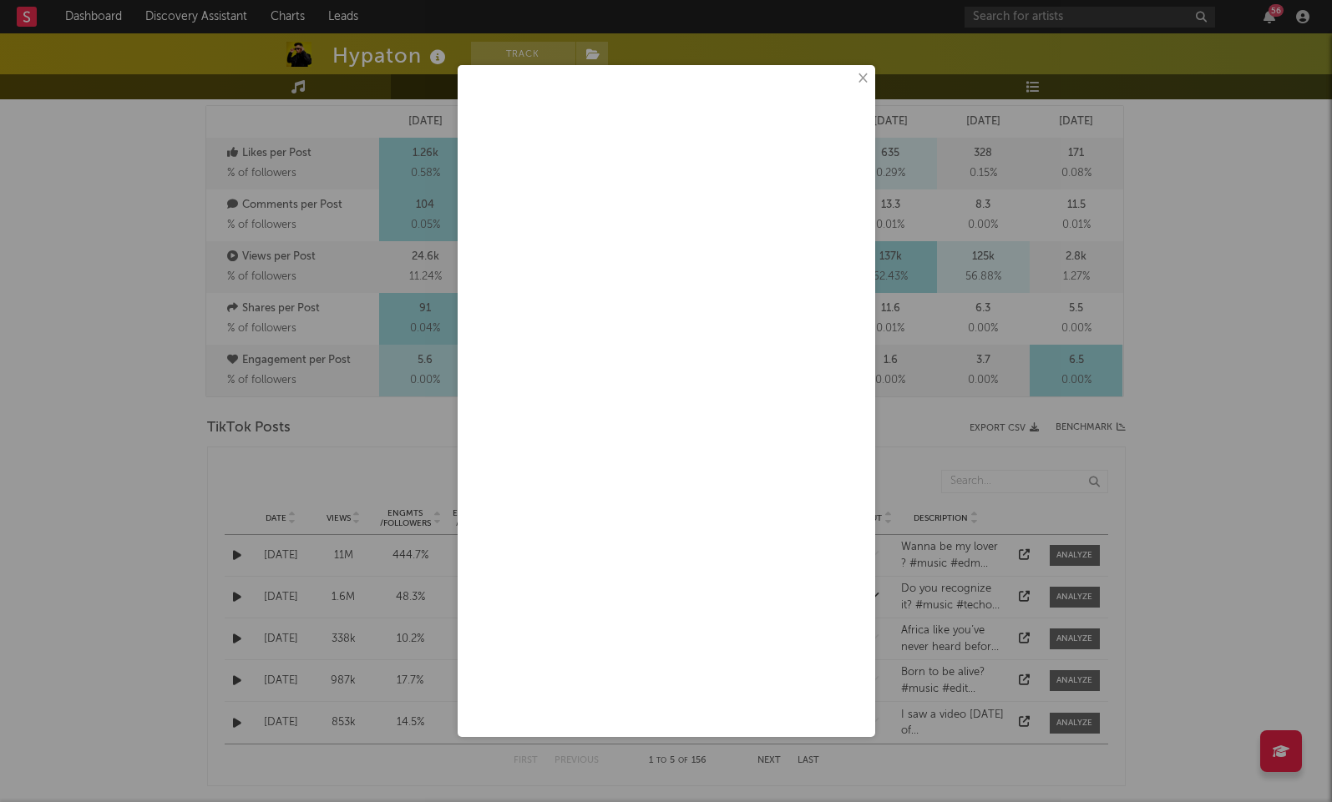
click at [860, 78] on button "×" at bounding box center [861, 78] width 18 height 18
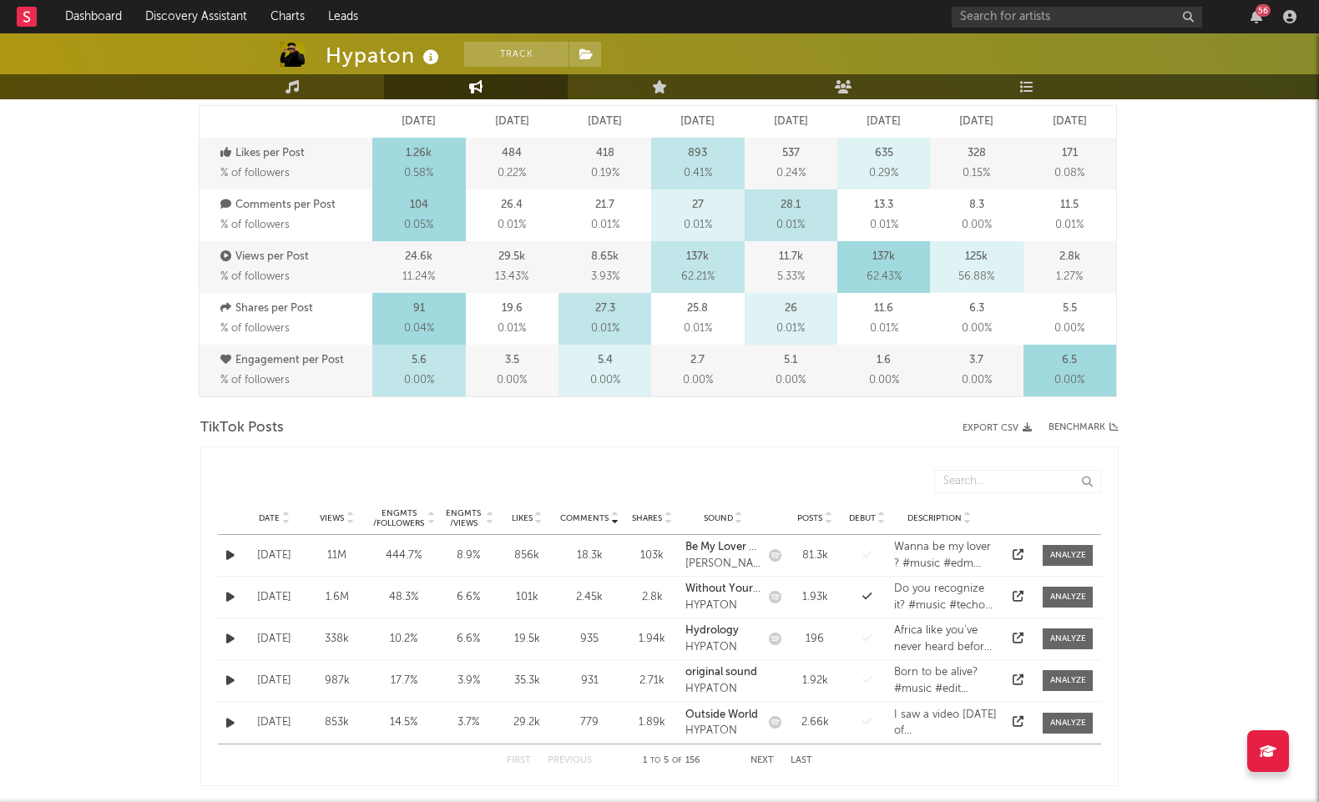
click at [230, 553] on icon "button" at bounding box center [230, 555] width 8 height 11
click at [232, 595] on icon "button" at bounding box center [230, 597] width 8 height 11
click at [237, 643] on button "button" at bounding box center [230, 638] width 17 height 19
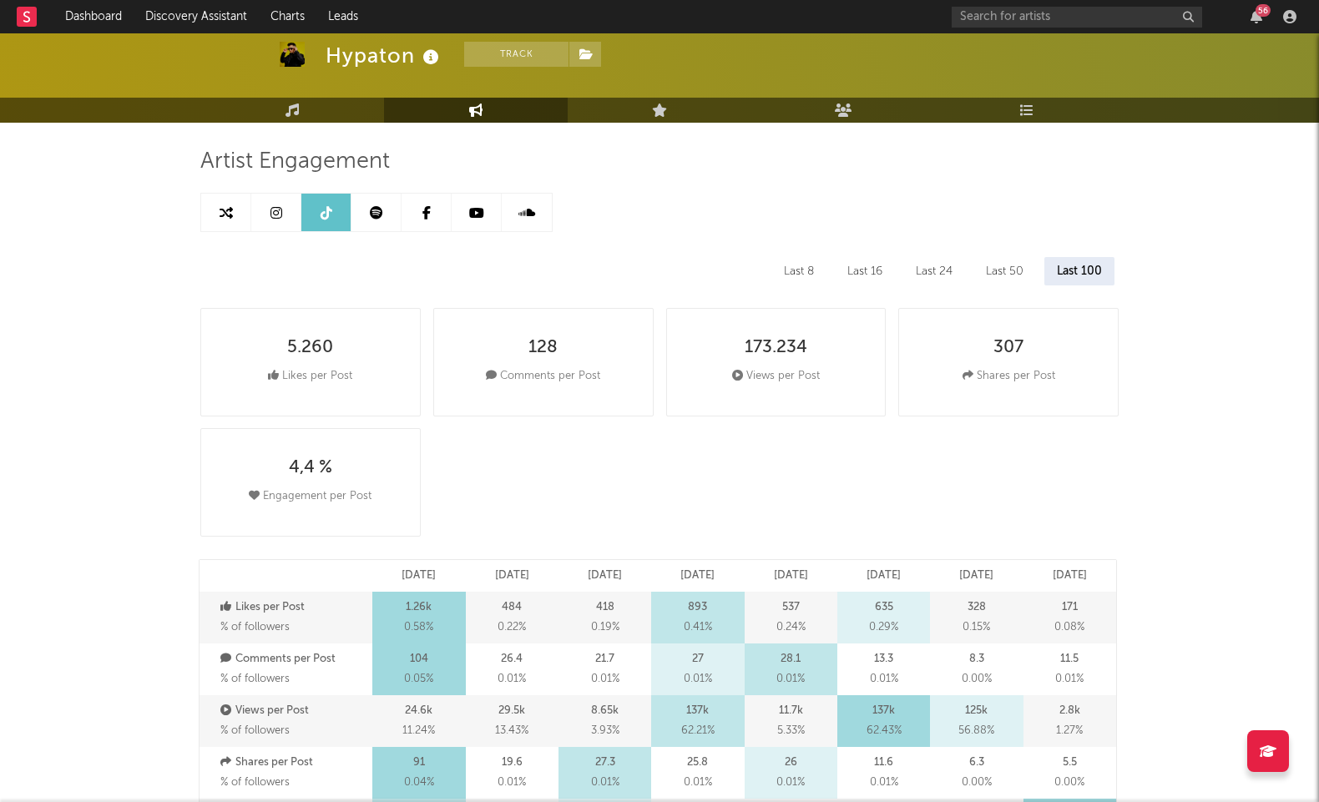
scroll to position [0, 0]
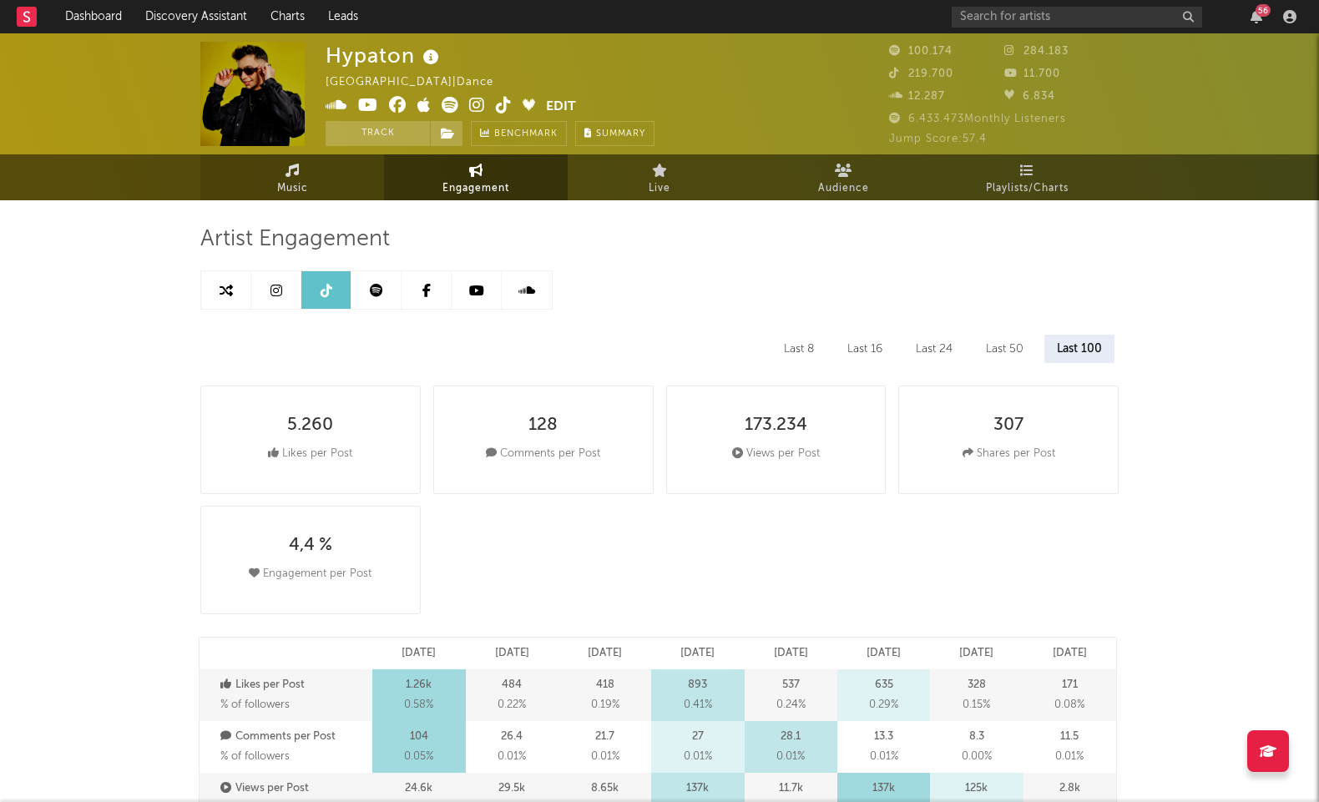
click at [308, 195] on link "Music" at bounding box center [292, 177] width 184 height 46
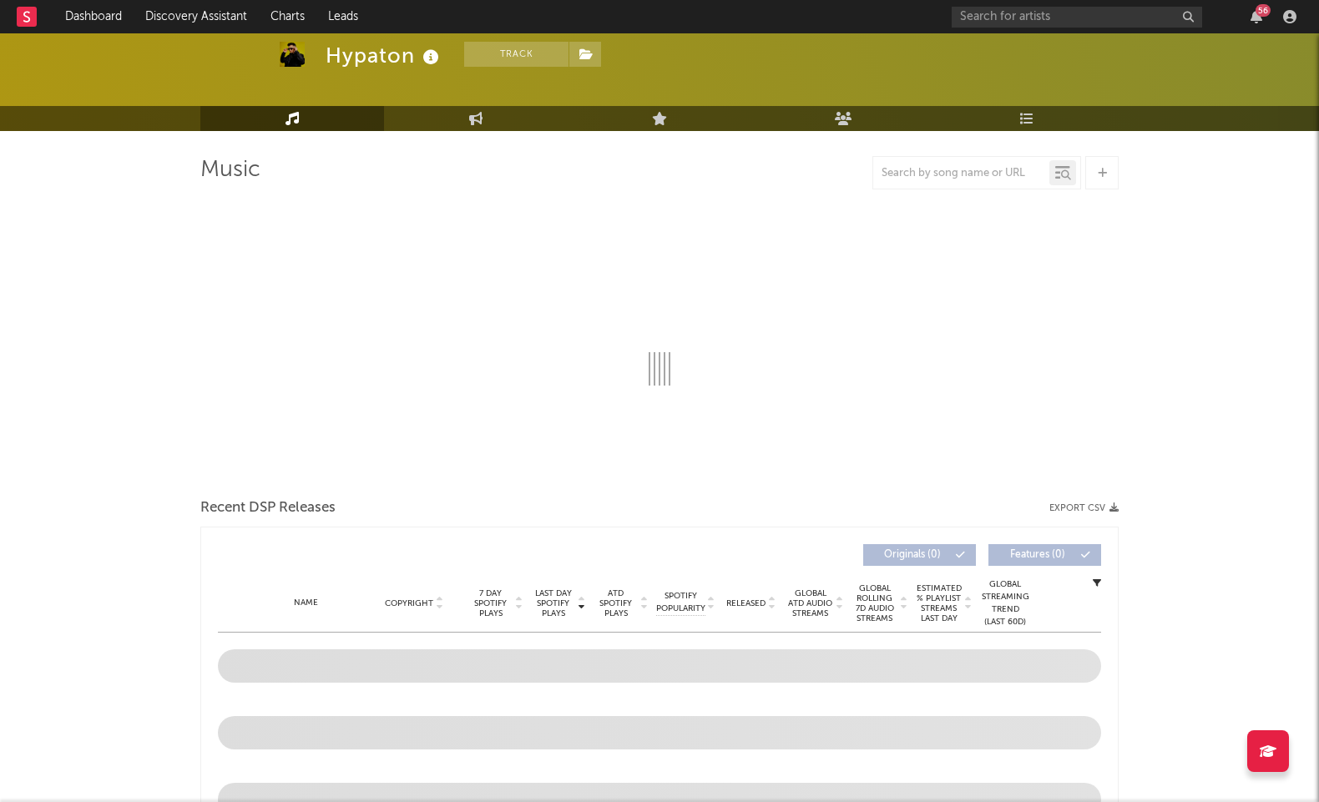
select select "6m"
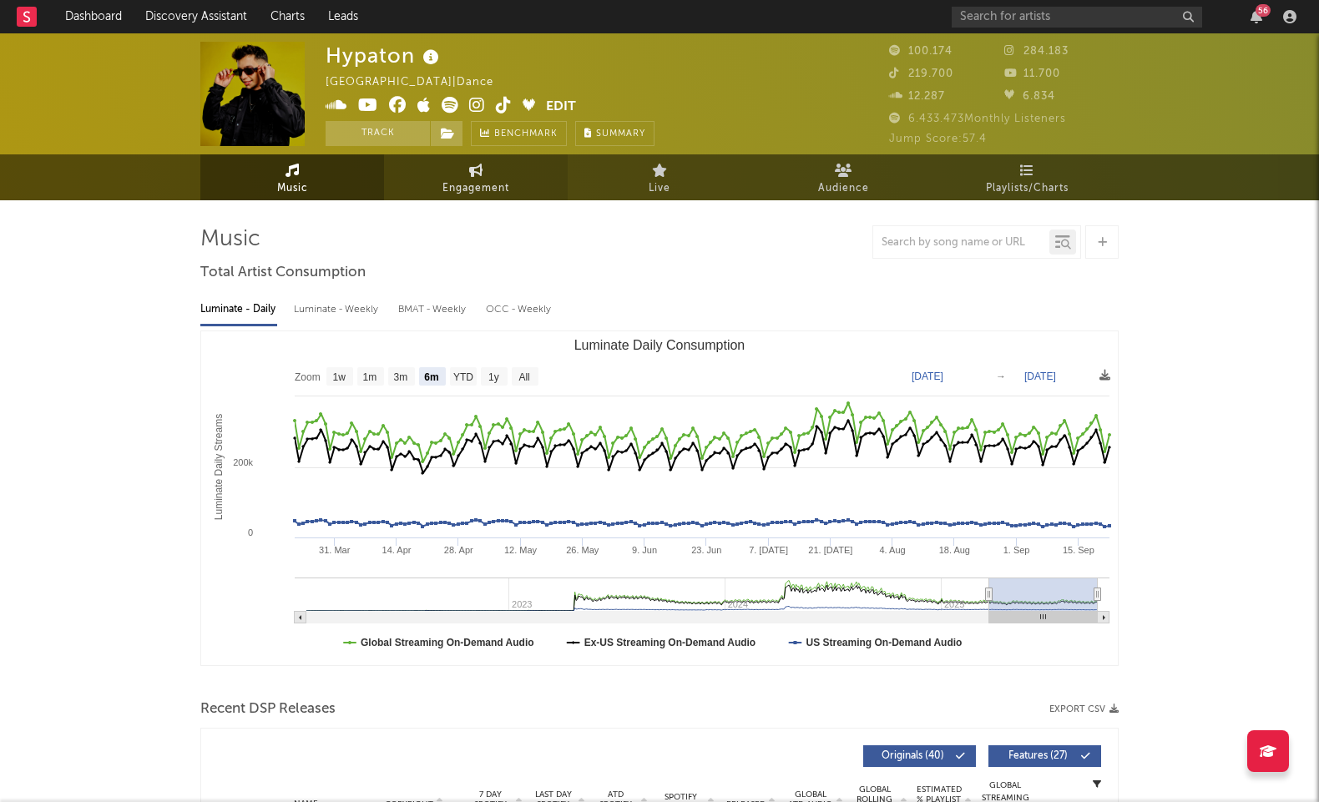
click at [422, 188] on link "Engagement" at bounding box center [476, 177] width 184 height 46
select select "1w"
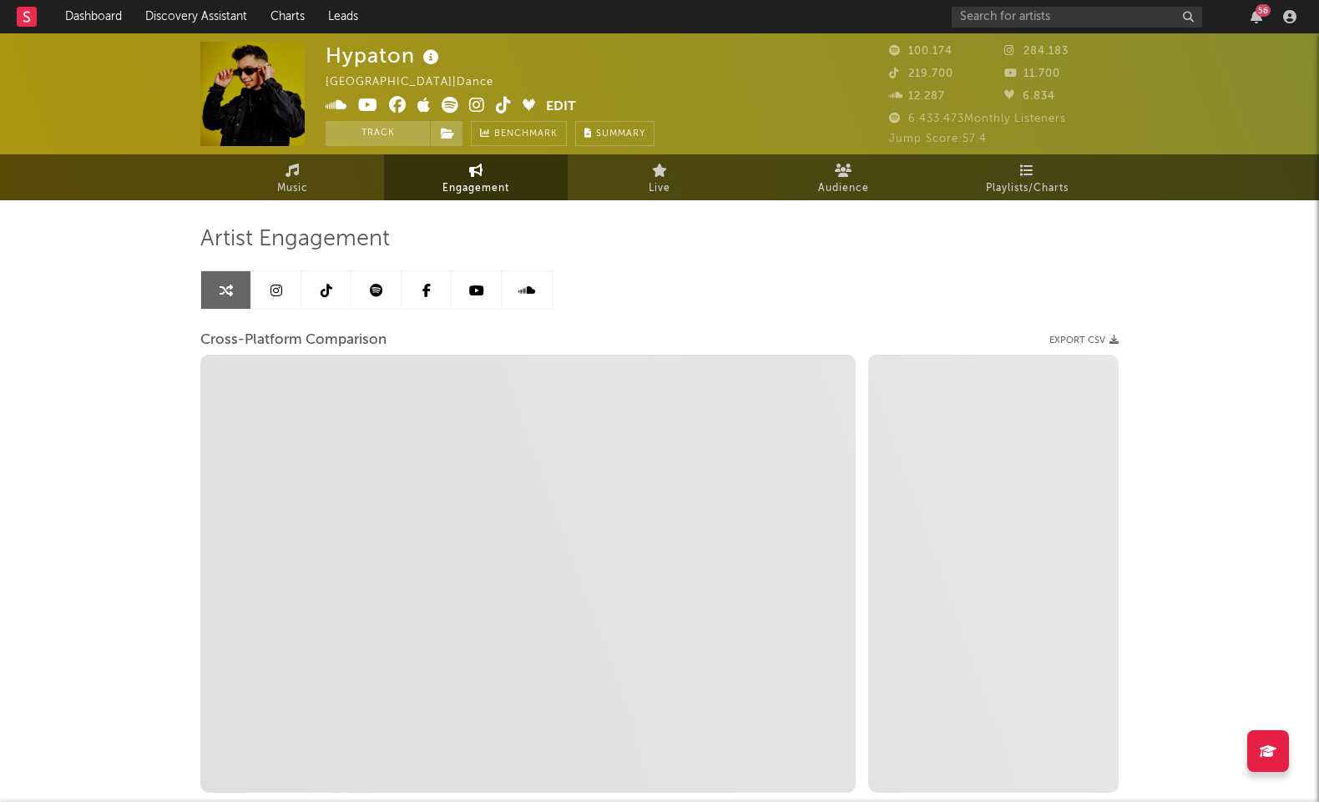
click at [275, 286] on icon at bounding box center [276, 290] width 12 height 13
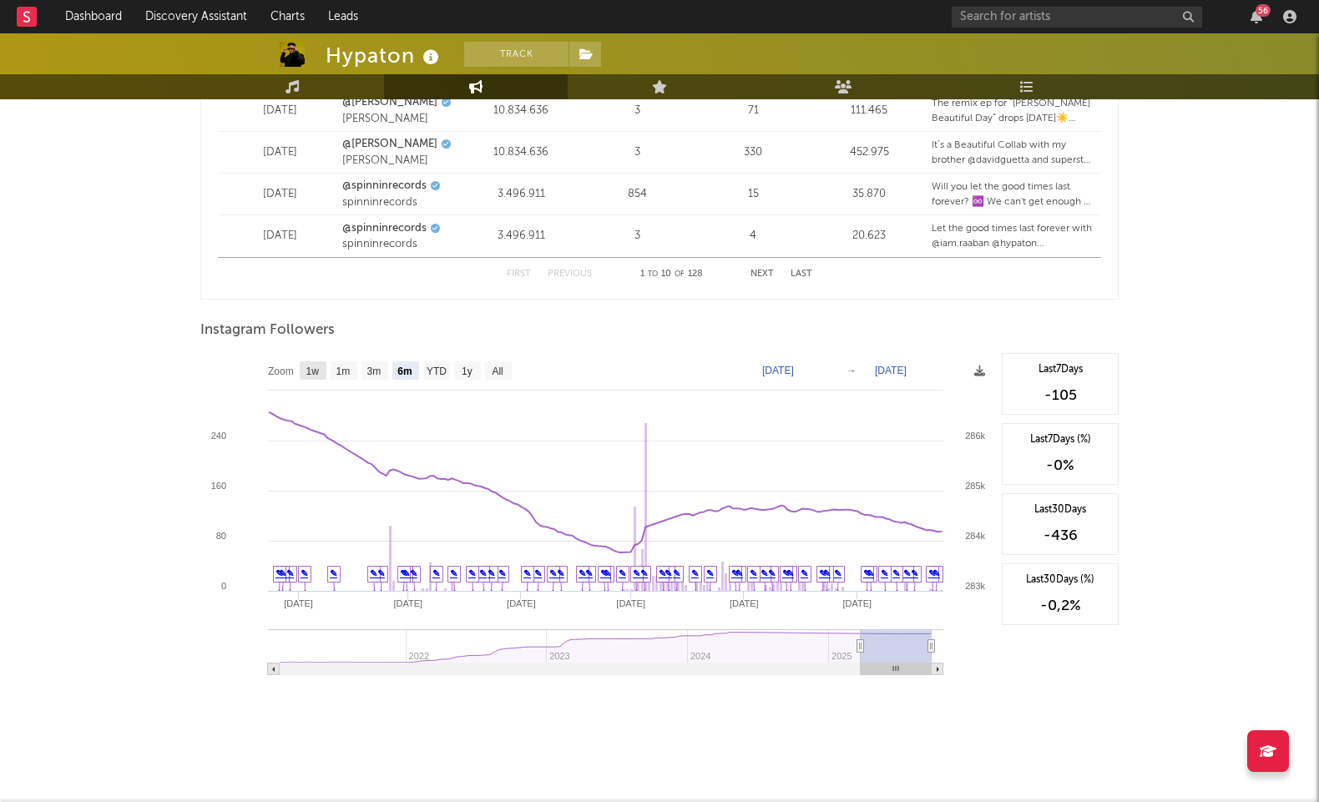
scroll to position [2368, 0]
click at [439, 366] on text "YTD" at bounding box center [437, 370] width 20 height 12
select select "YTD"
type input "[DATE]"
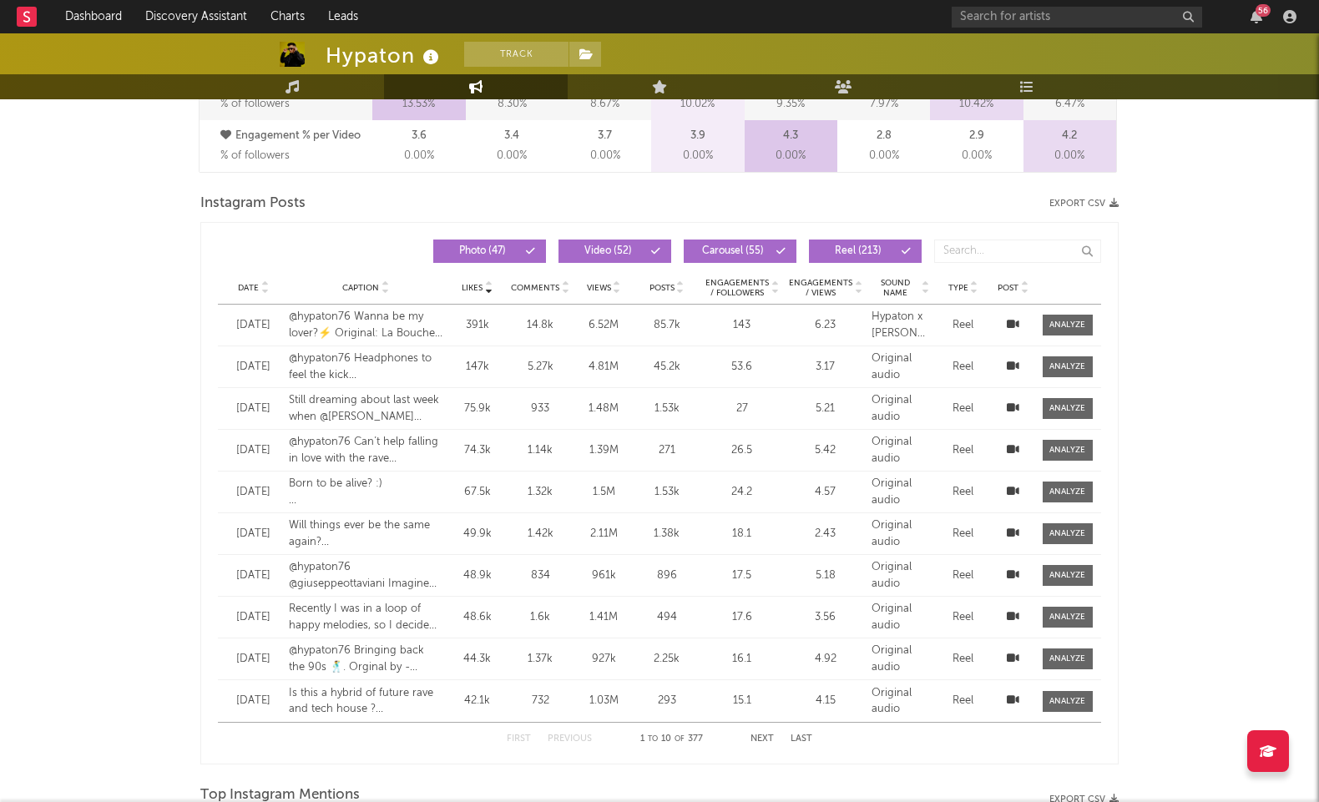
scroll to position [1281, 0]
